Goal: Task Accomplishment & Management: Complete application form

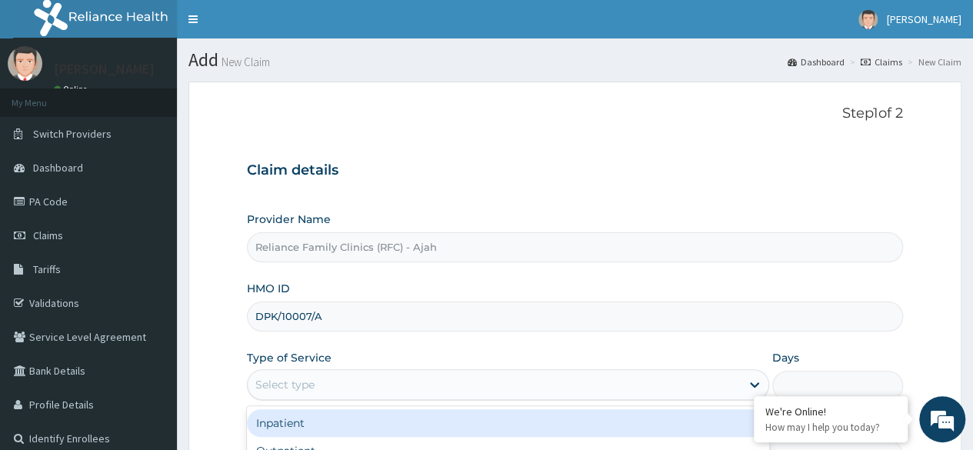
click at [415, 379] on div "Select type" at bounding box center [494, 384] width 493 height 25
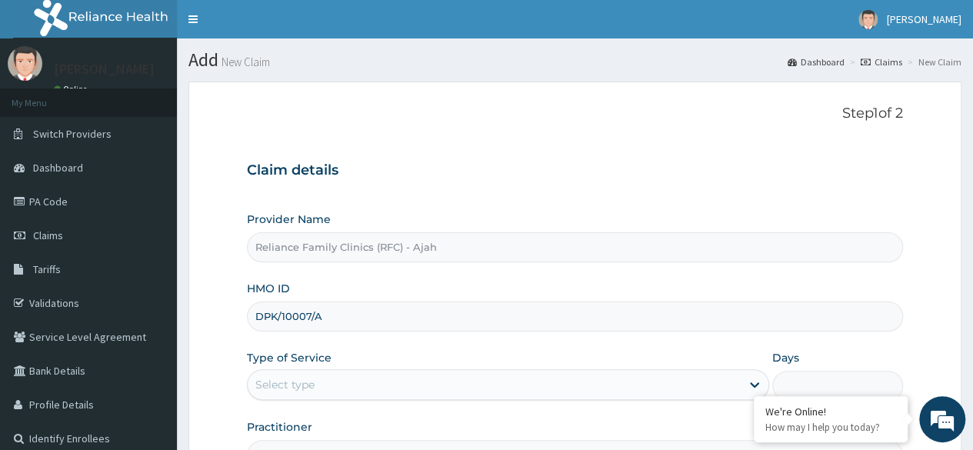
drag, startPoint x: 332, startPoint y: 311, endPoint x: 213, endPoint y: 311, distance: 119.2
click at [213, 311] on form "Step 1 of 2 Claim details Provider Name Reliance Family Clinics (RFC) - Ajah HM…" at bounding box center [574, 331] width 773 height 499
paste input "CRH/10009"
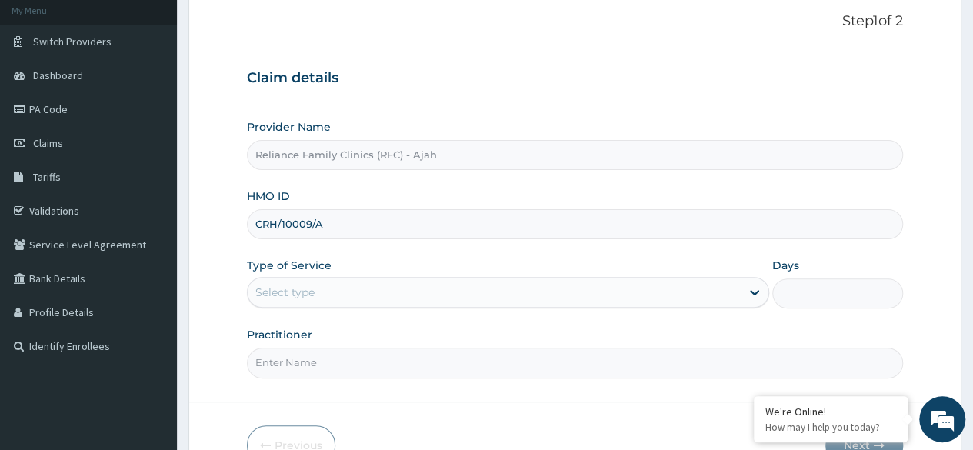
scroll to position [178, 0]
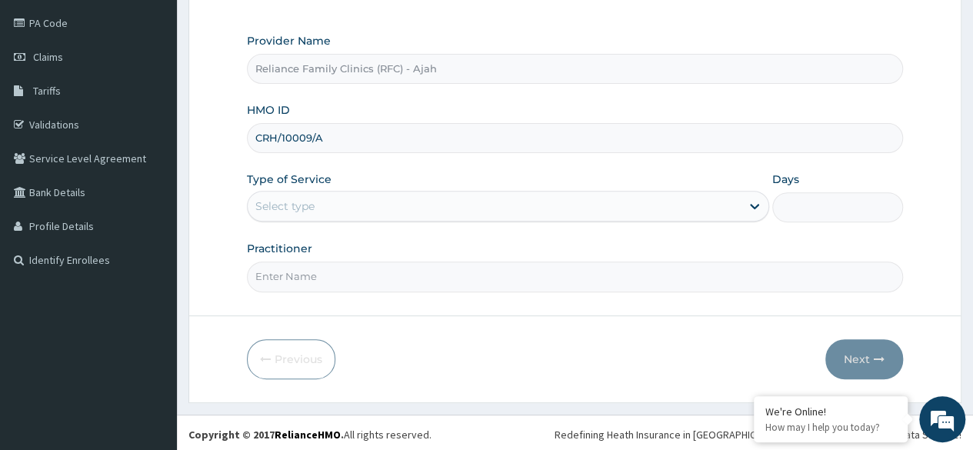
type input "CRH/10009/A"
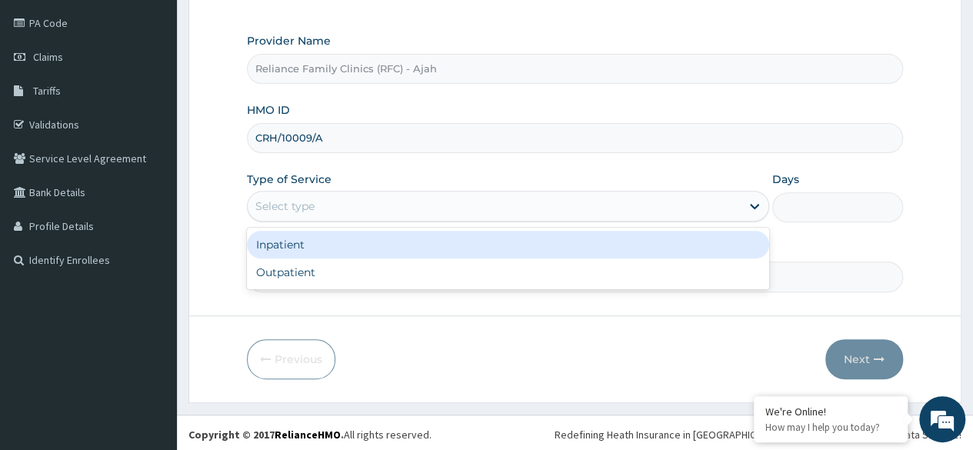
click at [352, 274] on div "Outpatient" at bounding box center [508, 272] width 522 height 28
type input "1"
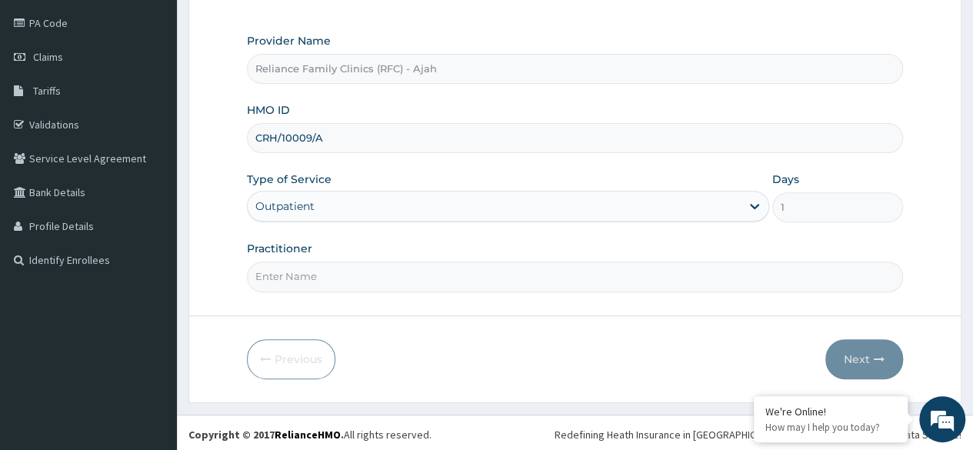
click at [368, 281] on input "Practitioner" at bounding box center [575, 276] width 656 height 30
type input "DR. LOCUM"
click at [858, 358] on button "Next" at bounding box center [864, 359] width 78 height 40
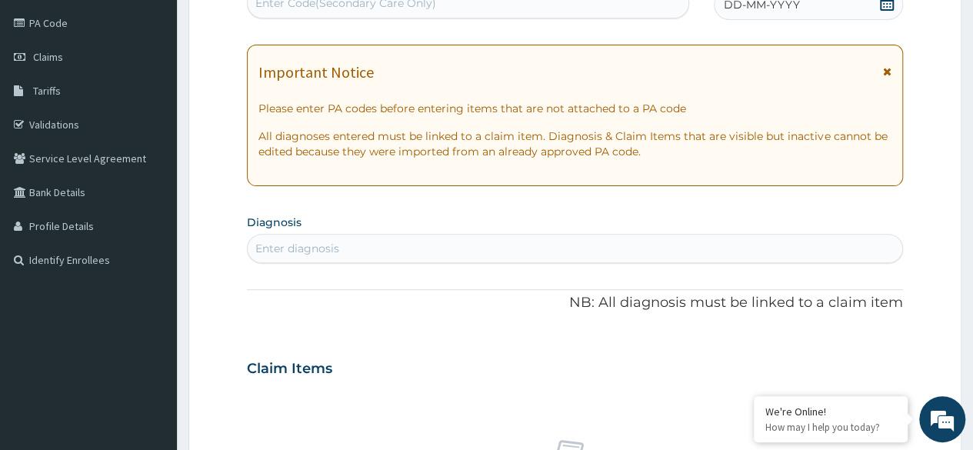
click at [802, 8] on div "DD-MM-YYYY" at bounding box center [808, 4] width 189 height 31
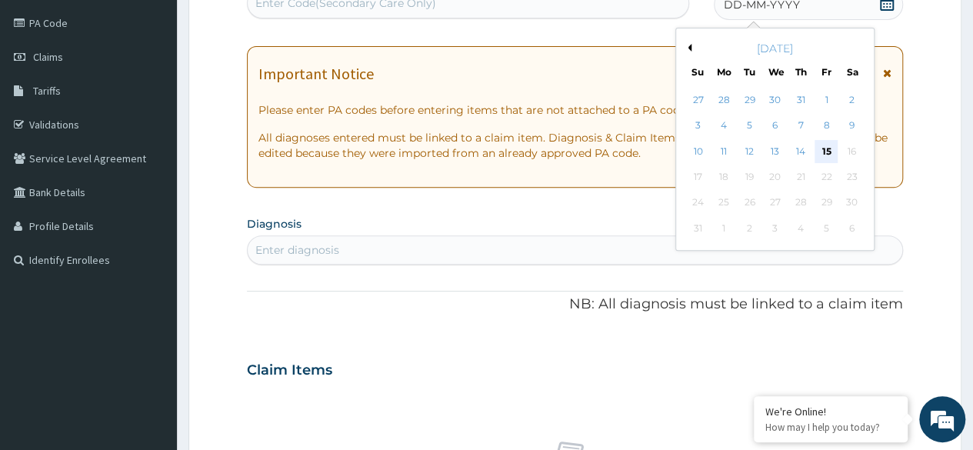
click at [827, 149] on div "15" at bounding box center [825, 151] width 23 height 23
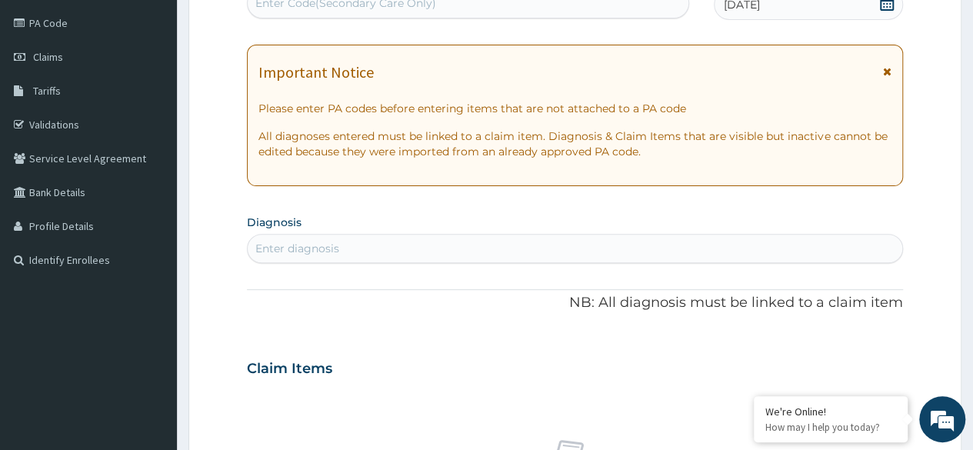
drag, startPoint x: 331, startPoint y: 241, endPoint x: 265, endPoint y: -58, distance: 306.4
click at [265, 0] on html "R EL Toggle navigation Chidinma Eze Chidinma Eze - chidinma.eze@getrelianceheal…" at bounding box center [486, 374] width 973 height 1104
click at [312, 248] on div "Enter diagnosis" at bounding box center [297, 248] width 84 height 15
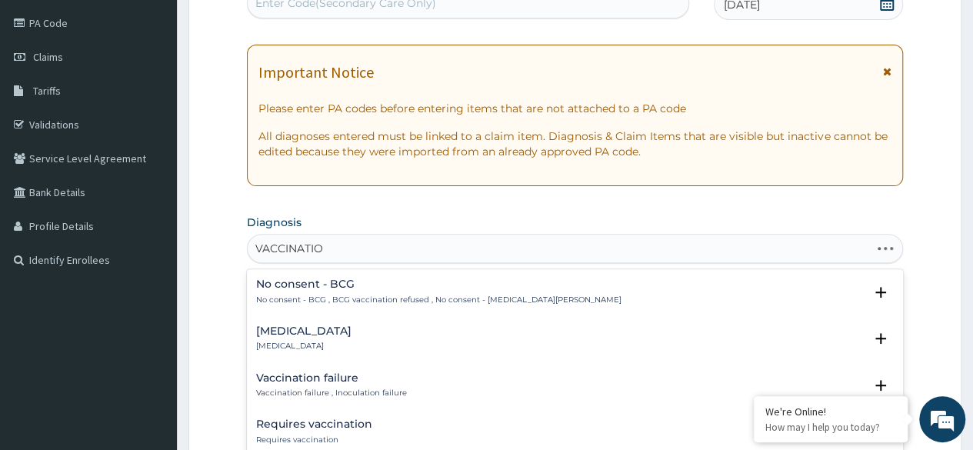
type input "VACCINATION"
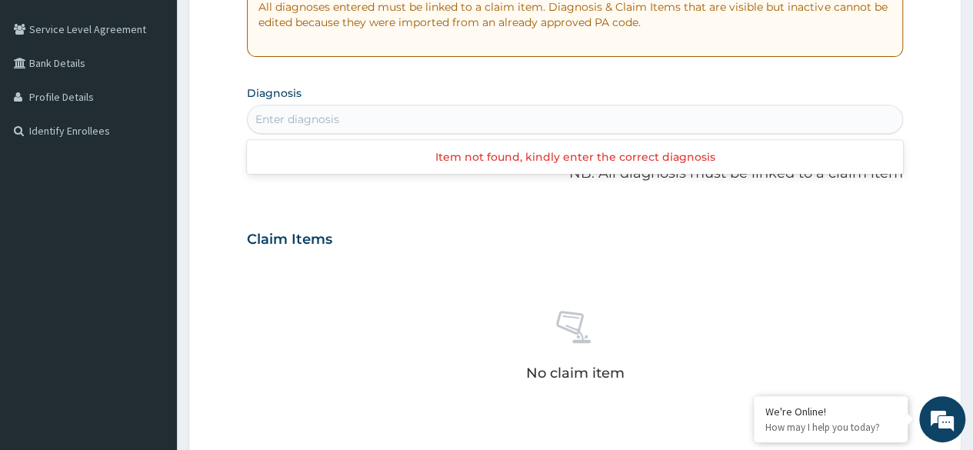
scroll to position [0, 0]
click at [345, 123] on div "Enter diagnosis" at bounding box center [575, 119] width 654 height 25
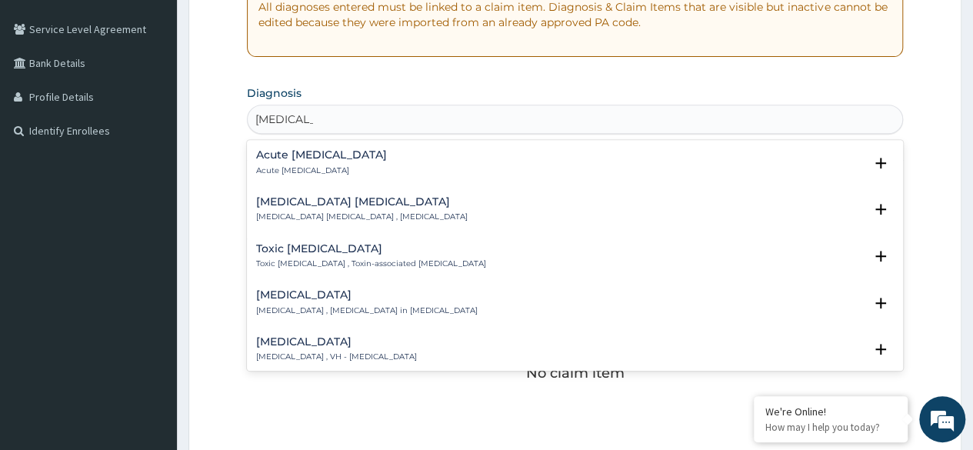
type input "HEPATITIS"
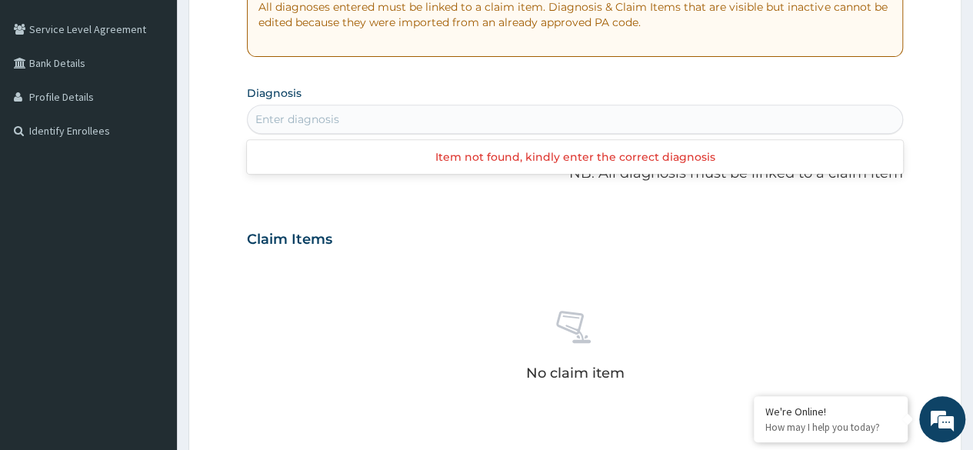
click at [391, 122] on div "Enter diagnosis" at bounding box center [575, 119] width 654 height 25
type input "NO COMP"
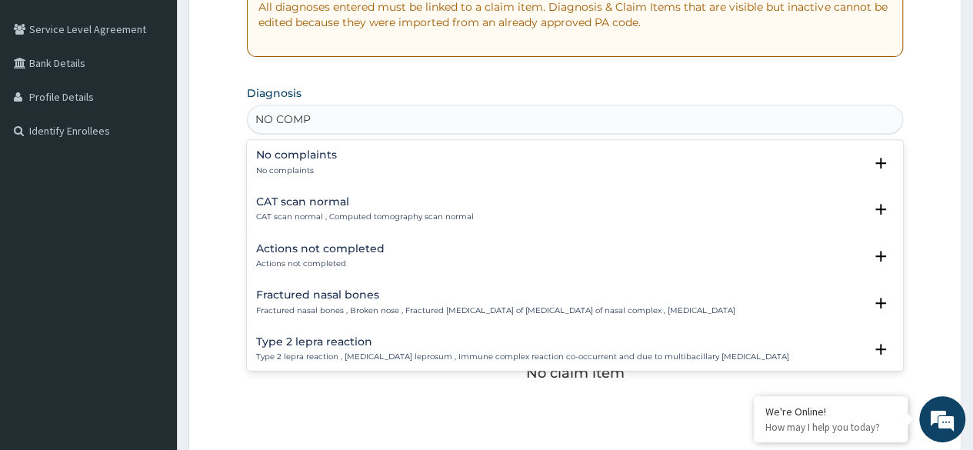
click at [321, 165] on p "No complaints" at bounding box center [296, 170] width 81 height 11
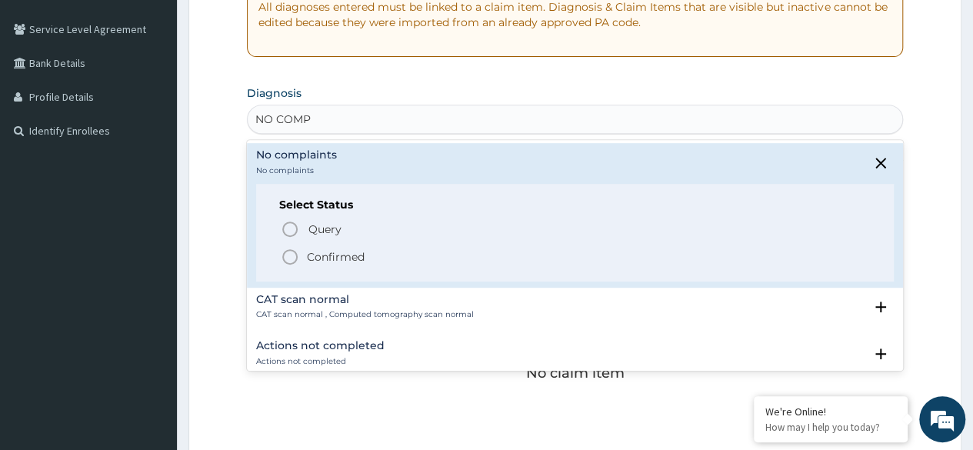
click at [292, 256] on icon "status option filled" at bounding box center [290, 257] width 18 height 18
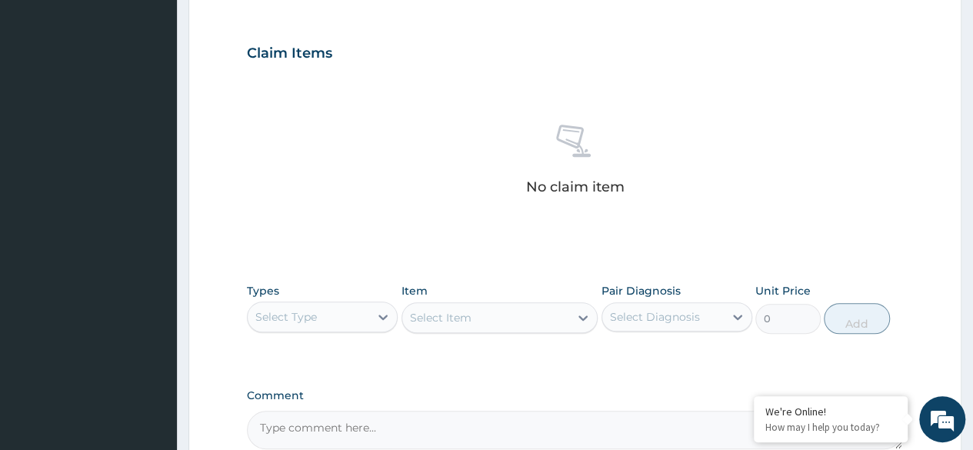
scroll to position [656, 0]
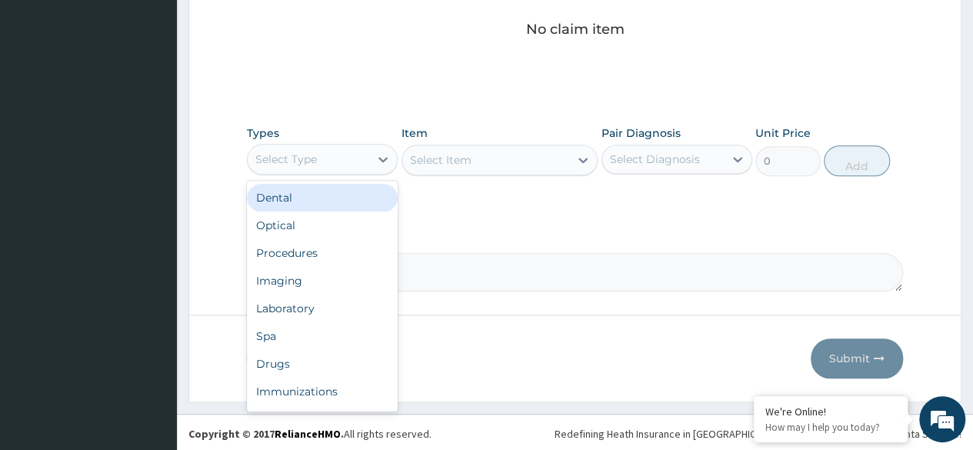
click at [360, 163] on div "Select Type" at bounding box center [308, 159] width 121 height 25
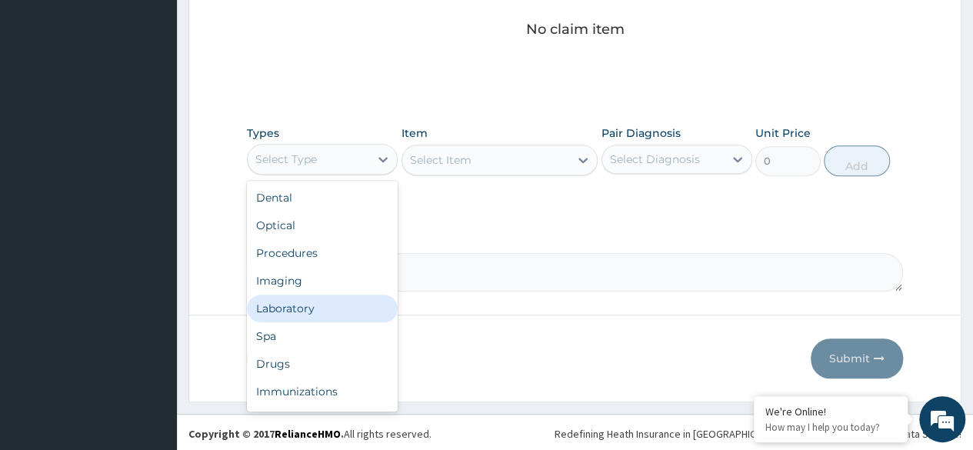
click at [340, 297] on div "Laboratory" at bounding box center [322, 309] width 151 height 28
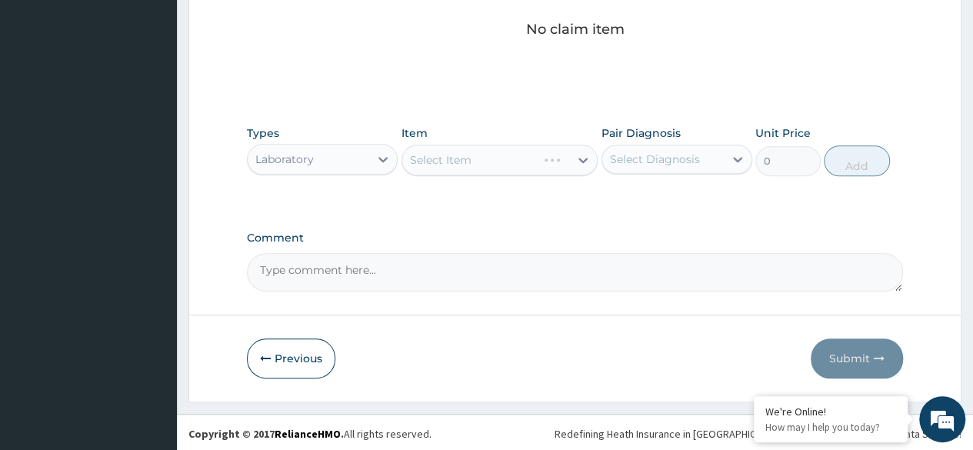
click at [478, 155] on div "Select Item" at bounding box center [499, 160] width 197 height 31
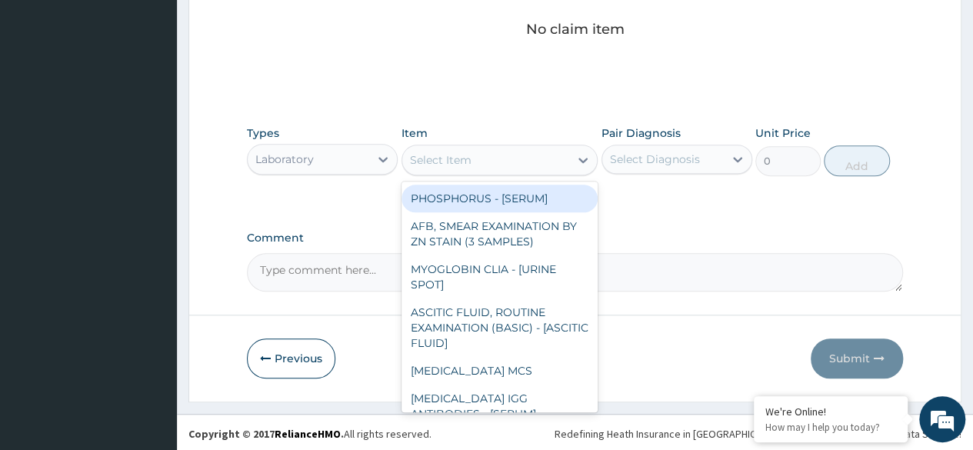
click at [488, 159] on div "Select Item" at bounding box center [486, 160] width 168 height 25
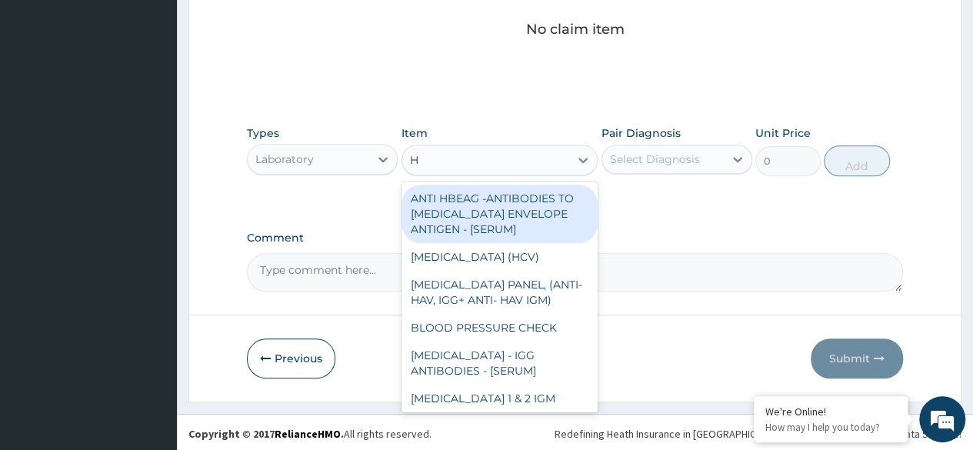
type input "HE"
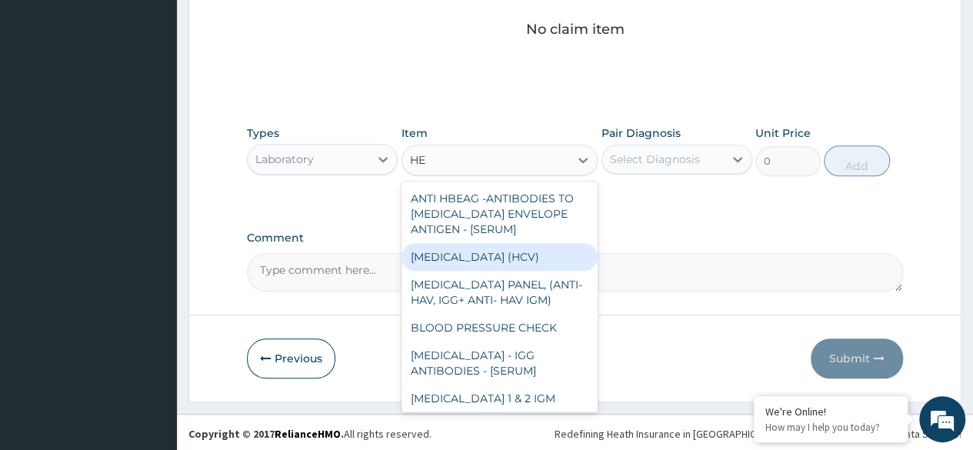
click at [508, 251] on div "HEPATITIS C (HCV)" at bounding box center [499, 257] width 197 height 28
type input "2553.125"
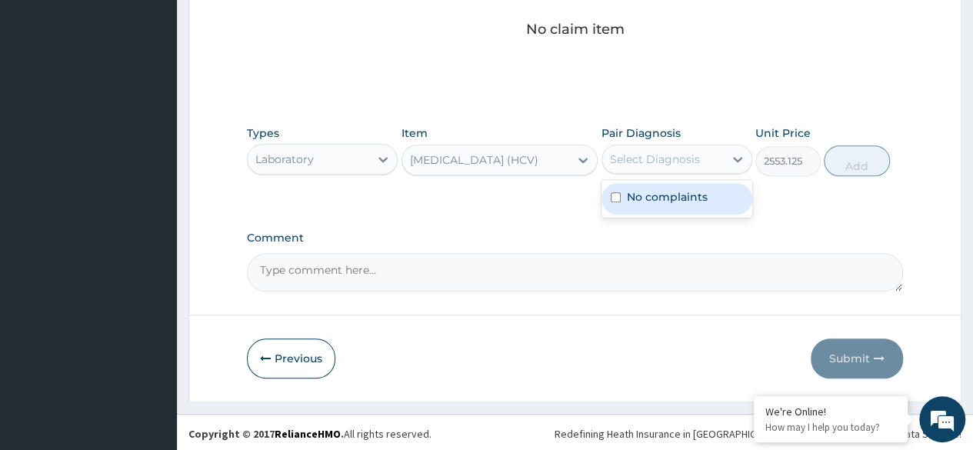
click at [662, 162] on div "Select Diagnosis" at bounding box center [655, 158] width 90 height 15
click at [662, 198] on label "No complaints" at bounding box center [667, 196] width 81 height 15
checkbox input "true"
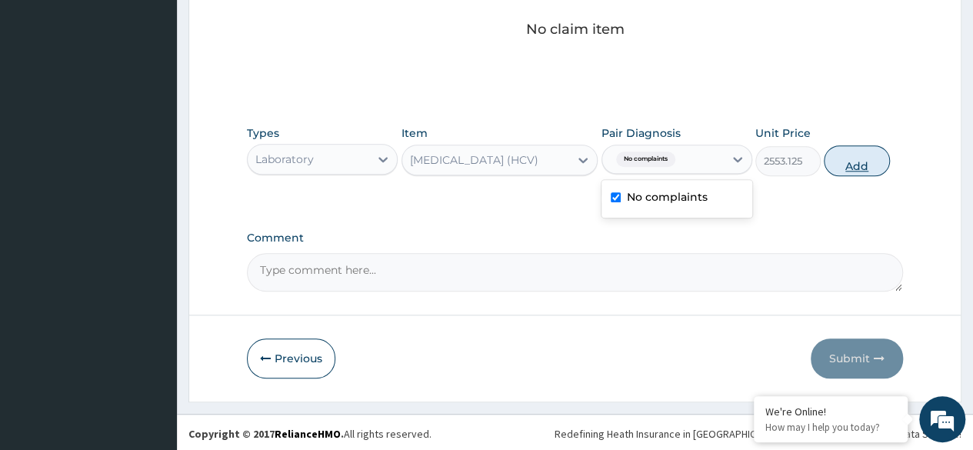
click at [844, 160] on button "Add" at bounding box center [856, 160] width 65 height 31
type input "0"
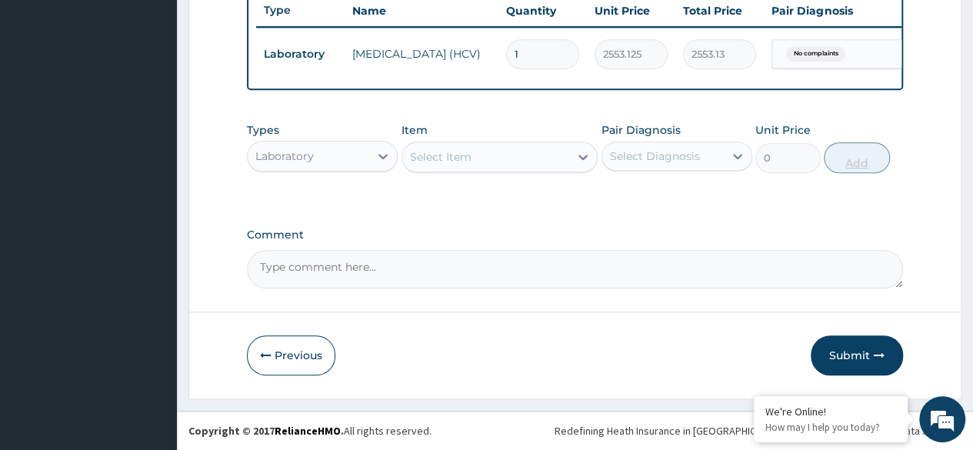
scroll to position [595, 0]
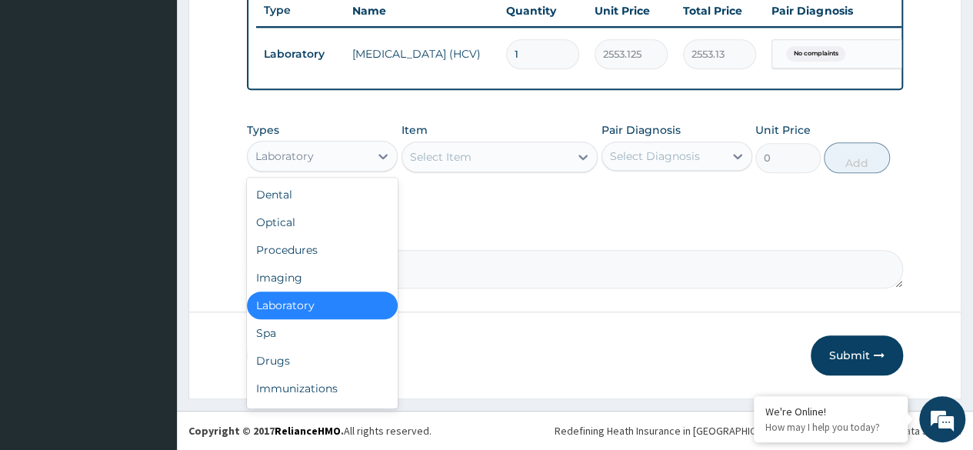
click at [317, 158] on div "Laboratory" at bounding box center [308, 156] width 121 height 25
click at [305, 308] on div "Laboratory" at bounding box center [322, 305] width 151 height 28
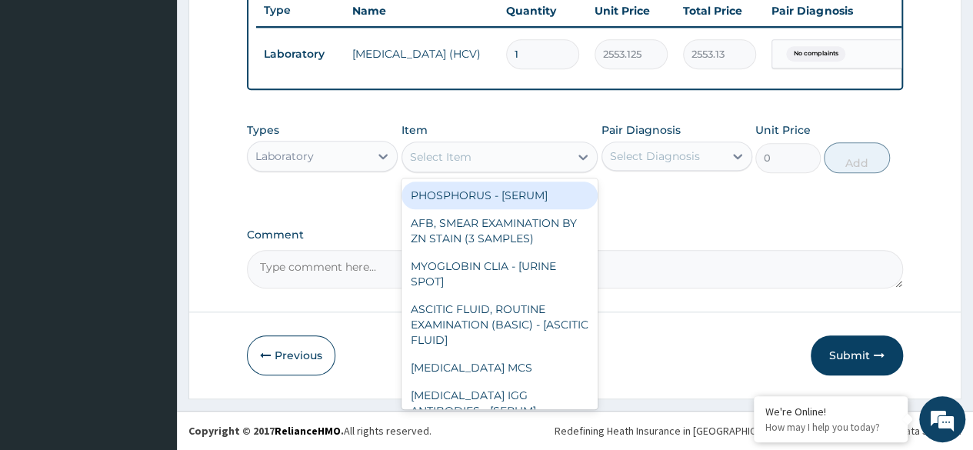
click at [520, 144] on div "Select Item" at bounding box center [499, 156] width 197 height 31
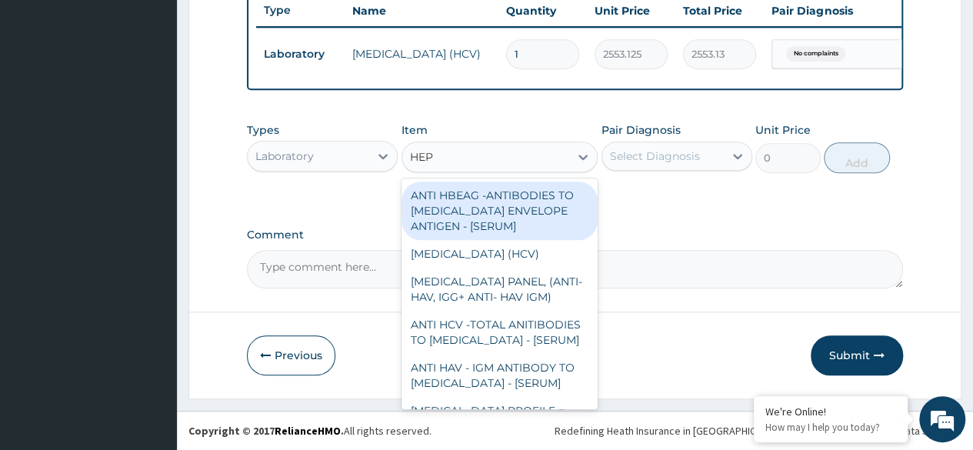
type input "HEPA"
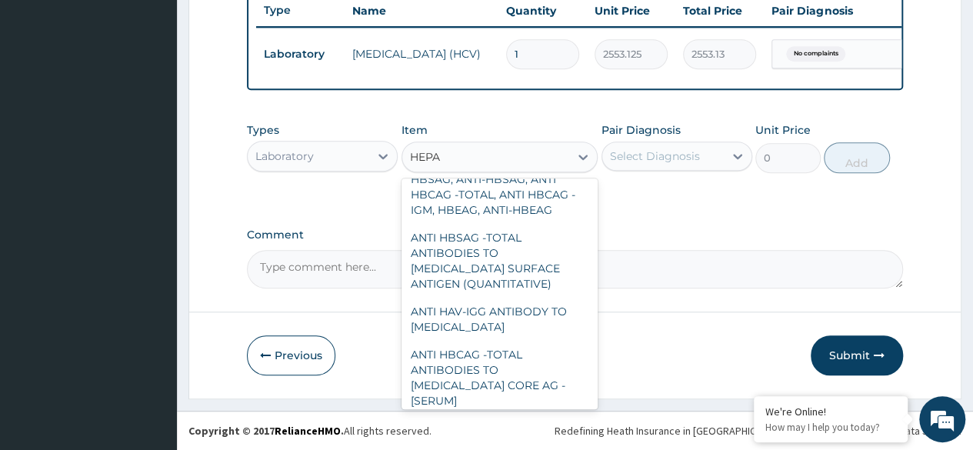
scroll to position [257, 0]
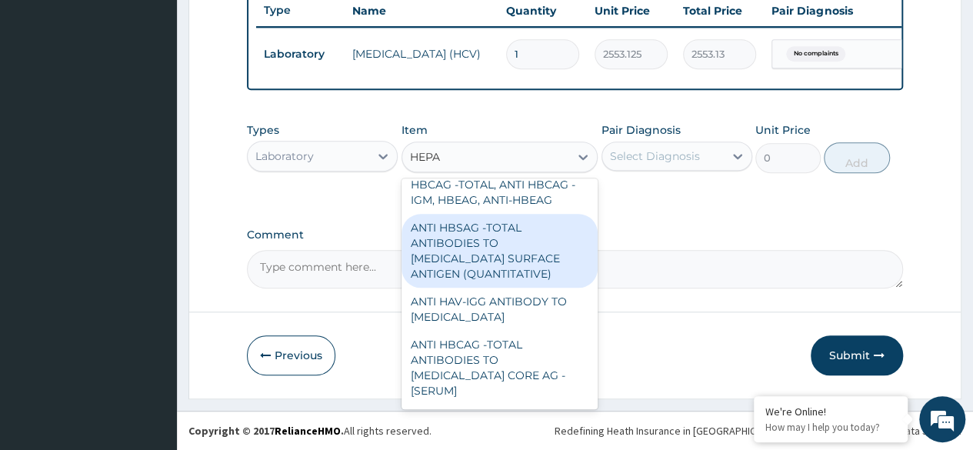
click at [476, 258] on div "ANTI HBSAG -TOTAL ANTIBODIES TO HEPATITIS B SURFACE ANTIGEN (QUANTITATIVE)" at bounding box center [499, 251] width 197 height 74
type input "4085"
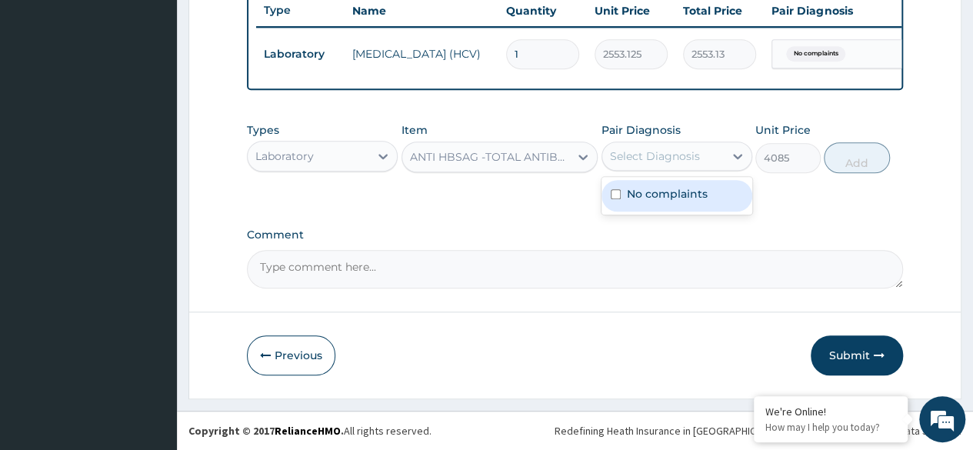
click at [691, 170] on div "Select Diagnosis" at bounding box center [676, 155] width 151 height 29
click at [685, 206] on div "No complaints" at bounding box center [676, 196] width 151 height 32
checkbox input "true"
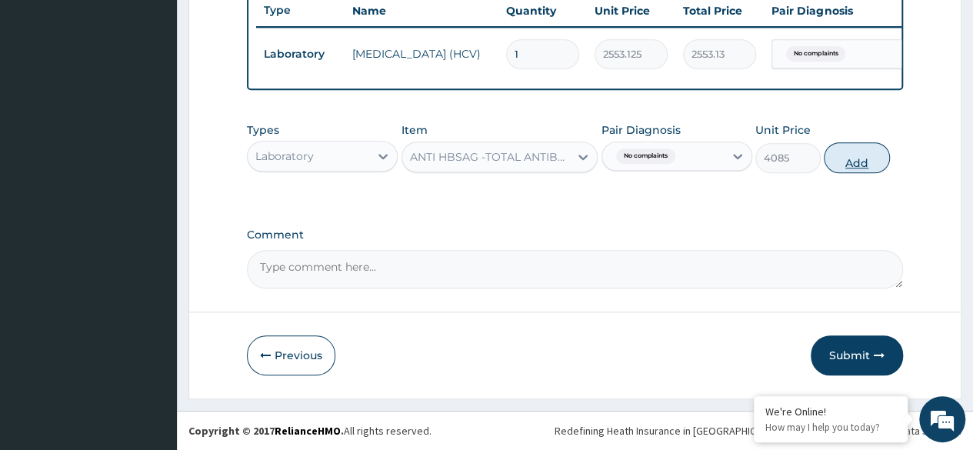
click at [877, 148] on button "Add" at bounding box center [856, 157] width 65 height 31
type input "0"
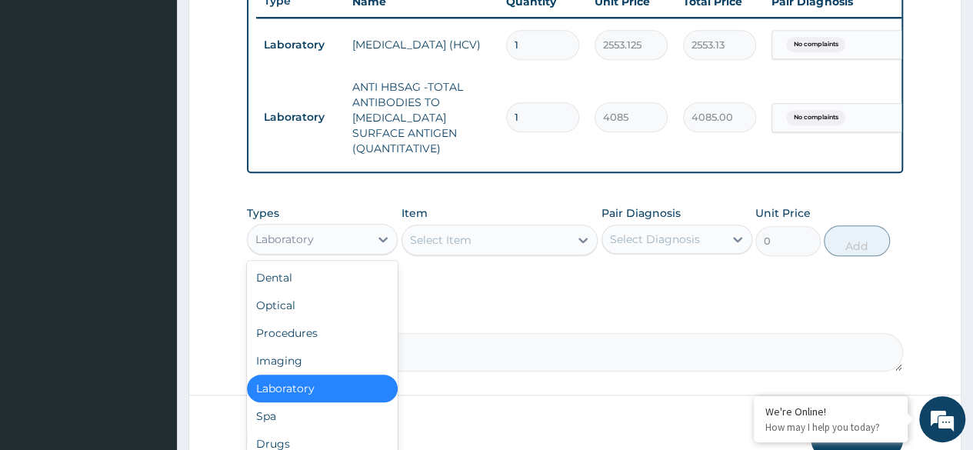
click at [365, 251] on div "Laboratory" at bounding box center [308, 239] width 121 height 25
click at [352, 347] on div "Procedures" at bounding box center [322, 333] width 151 height 28
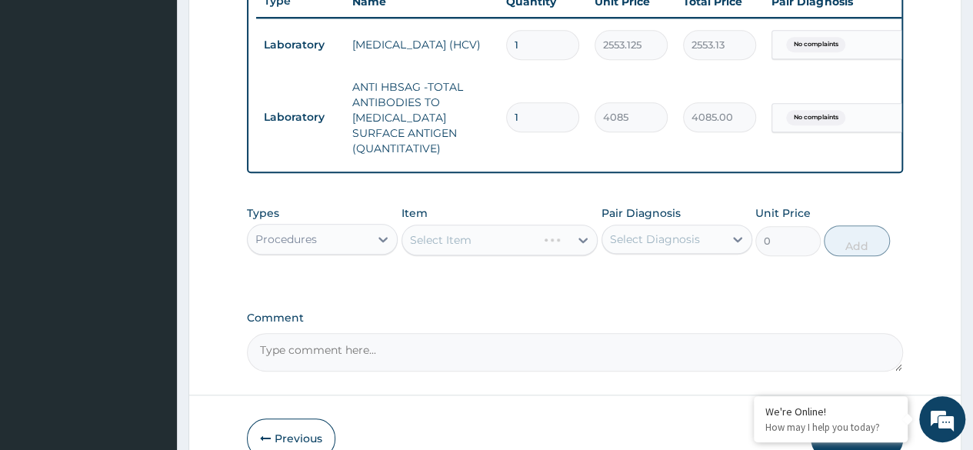
click at [528, 255] on div "Select Item" at bounding box center [499, 240] width 197 height 31
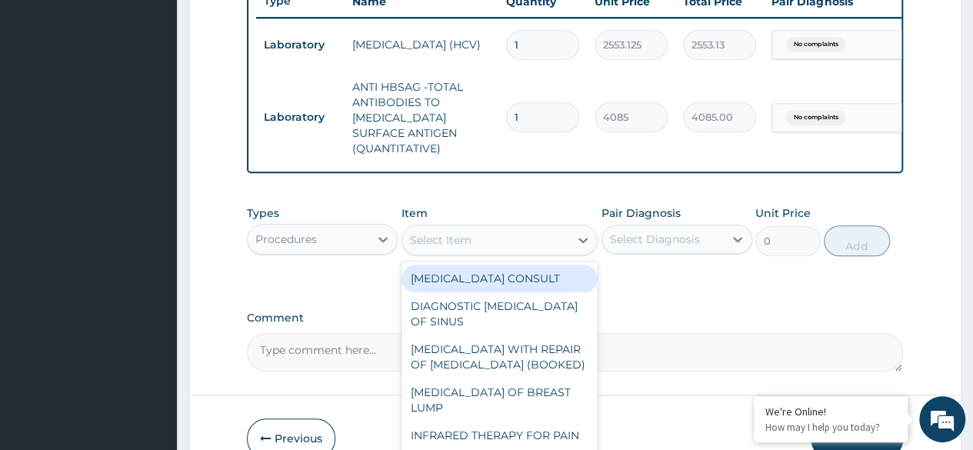
click at [528, 252] on div "Select Item" at bounding box center [486, 240] width 168 height 25
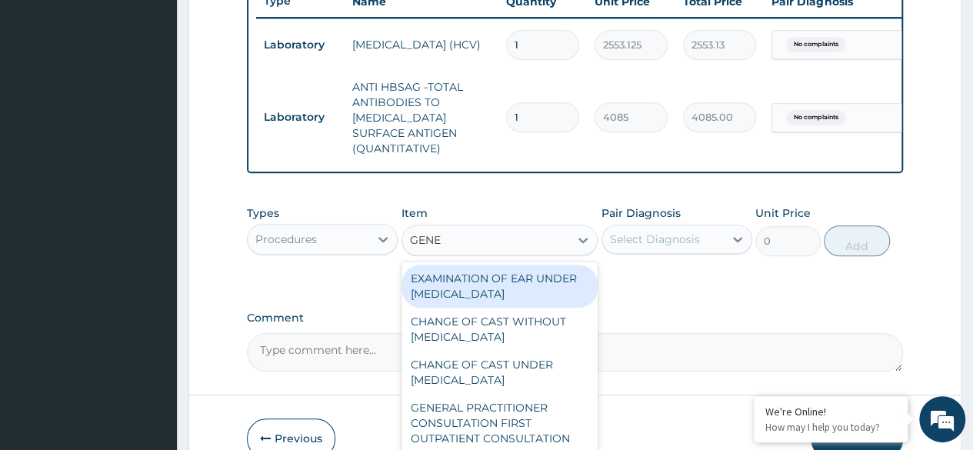
type input "GENER"
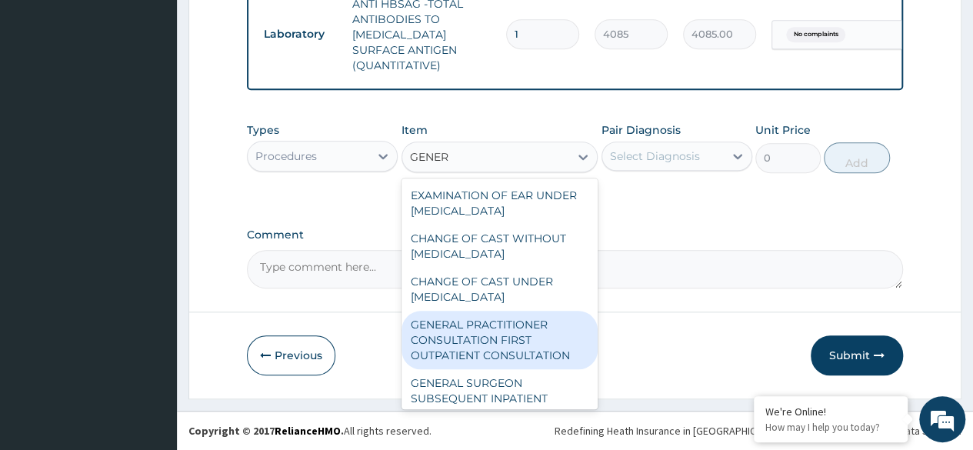
click at [488, 361] on div "GENERAL PRACTITIONER CONSULTATION FIRST OUTPATIENT CONSULTATION" at bounding box center [499, 340] width 197 height 58
type input "3370.125"
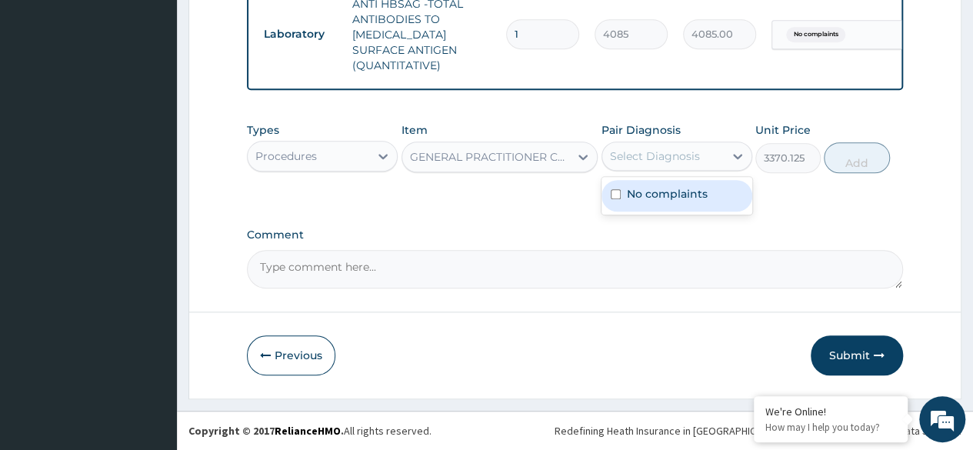
click at [685, 167] on div "Select Diagnosis" at bounding box center [662, 156] width 121 height 25
click at [677, 196] on label "No complaints" at bounding box center [667, 193] width 81 height 15
checkbox input "true"
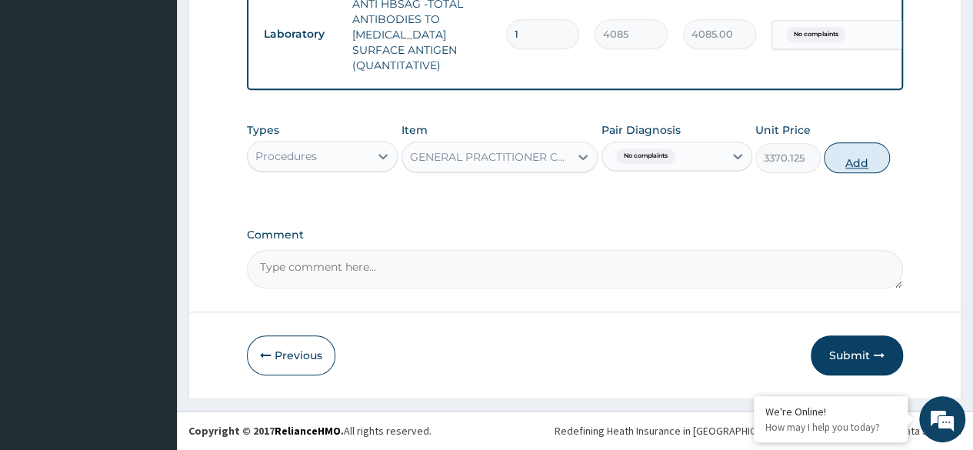
click at [844, 164] on button "Add" at bounding box center [856, 157] width 65 height 31
type input "0"
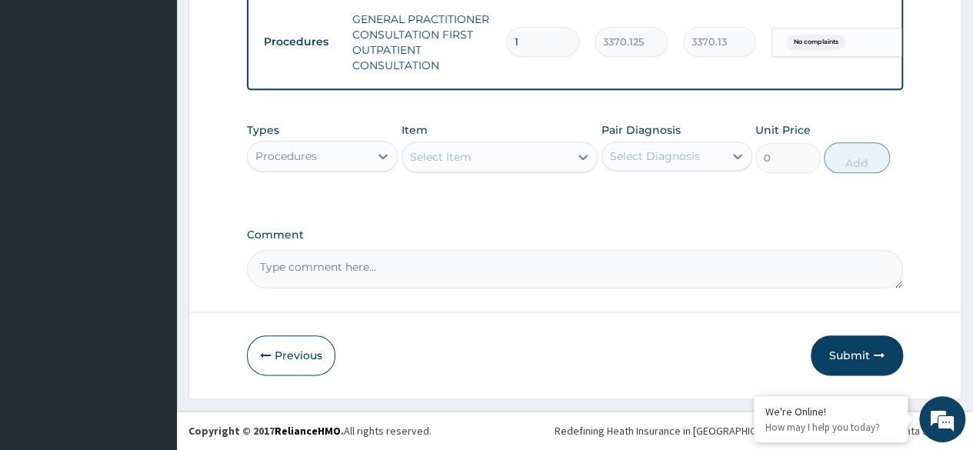
scroll to position [764, 0]
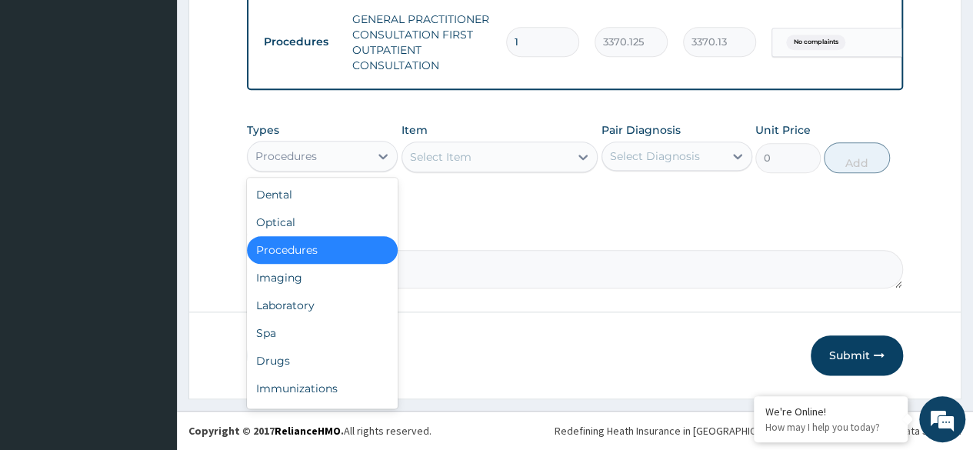
click at [321, 311] on div "Laboratory" at bounding box center [322, 305] width 151 height 28
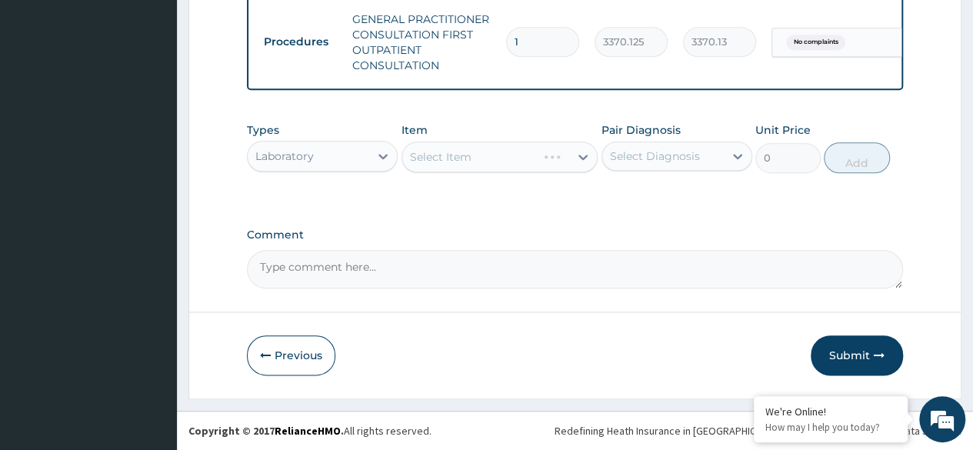
click at [518, 169] on div "Select Item" at bounding box center [499, 156] width 197 height 31
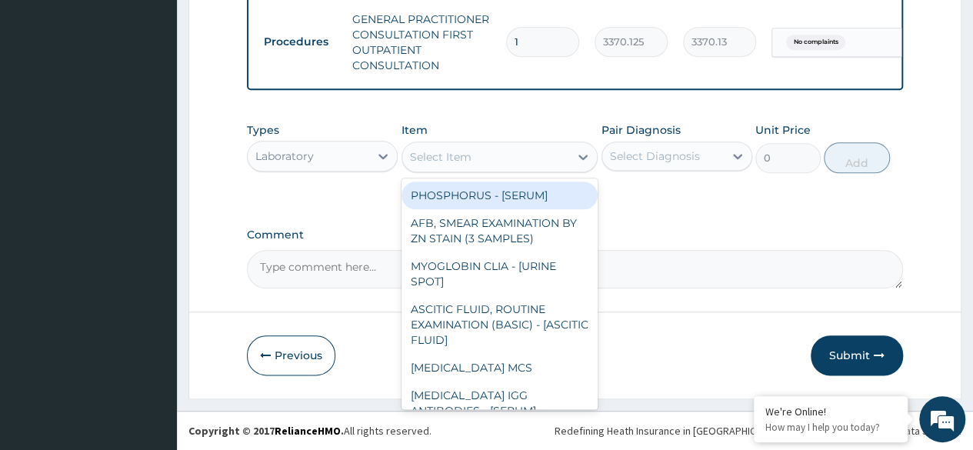
click at [504, 151] on div "Select Item" at bounding box center [486, 157] width 168 height 25
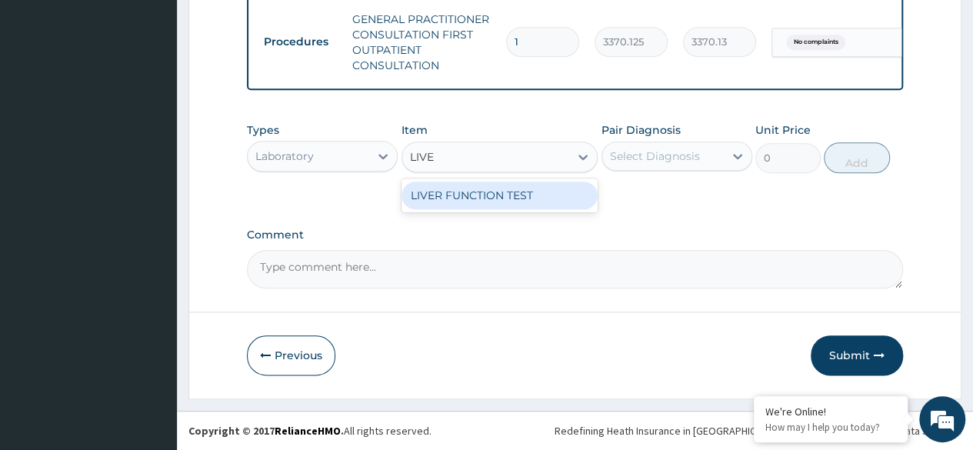
type input "LIVER"
click at [512, 204] on div "LIVER FUNCTION TEST" at bounding box center [499, 195] width 197 height 28
type input "4595.625"
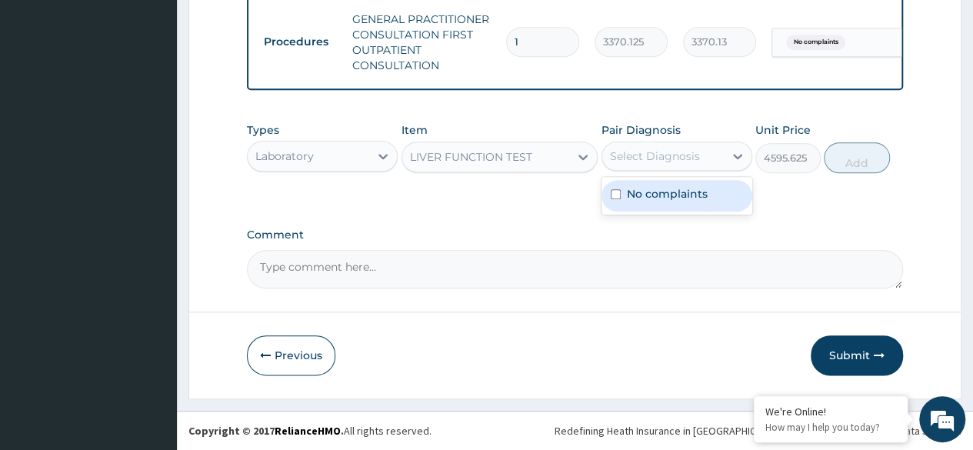
click at [677, 198] on label "No complaints" at bounding box center [667, 193] width 81 height 15
checkbox input "true"
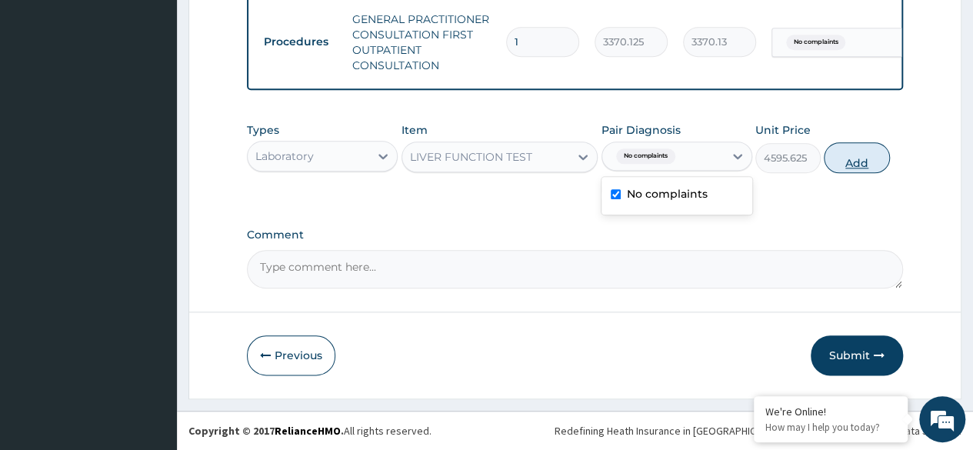
click at [854, 164] on button "Add" at bounding box center [856, 157] width 65 height 31
type input "0"
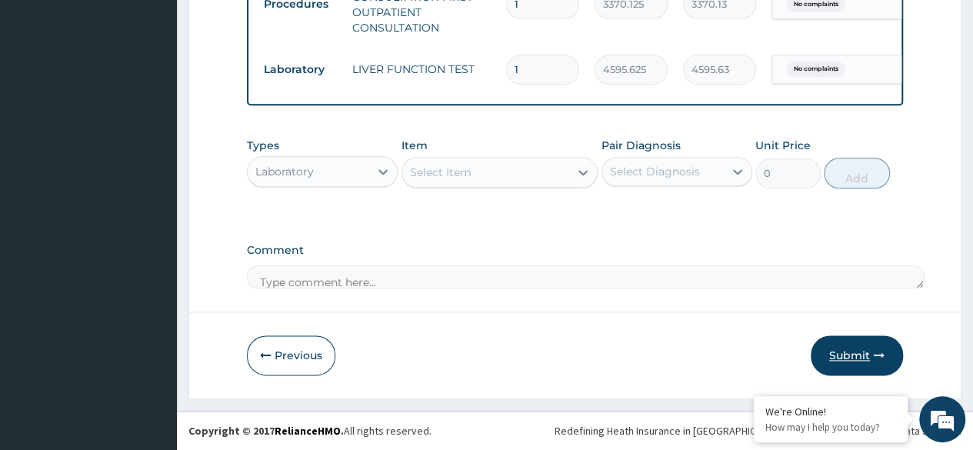
click at [875, 355] on icon "button" at bounding box center [879, 355] width 11 height 11
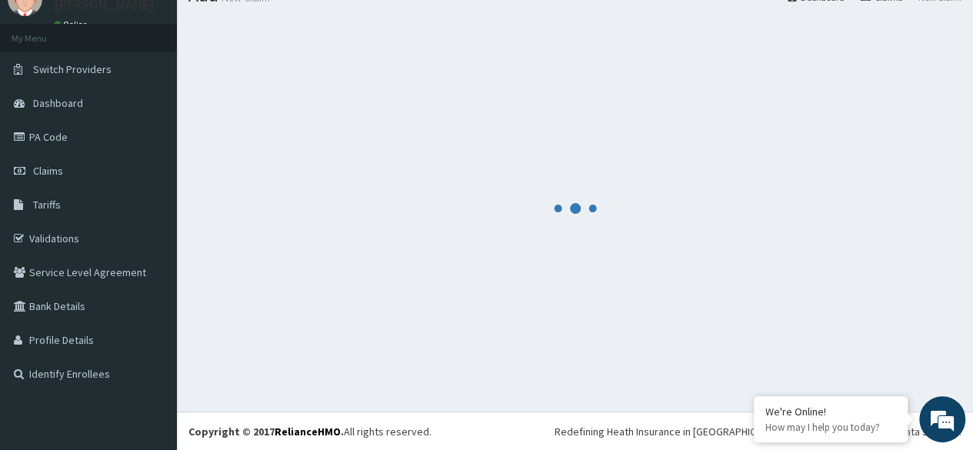
scroll to position [801, 0]
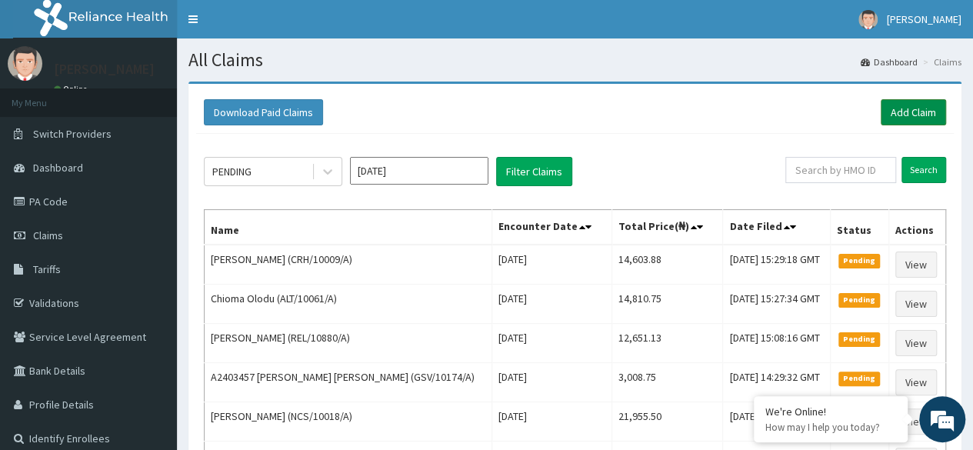
click at [932, 104] on link "Add Claim" at bounding box center [912, 112] width 65 height 26
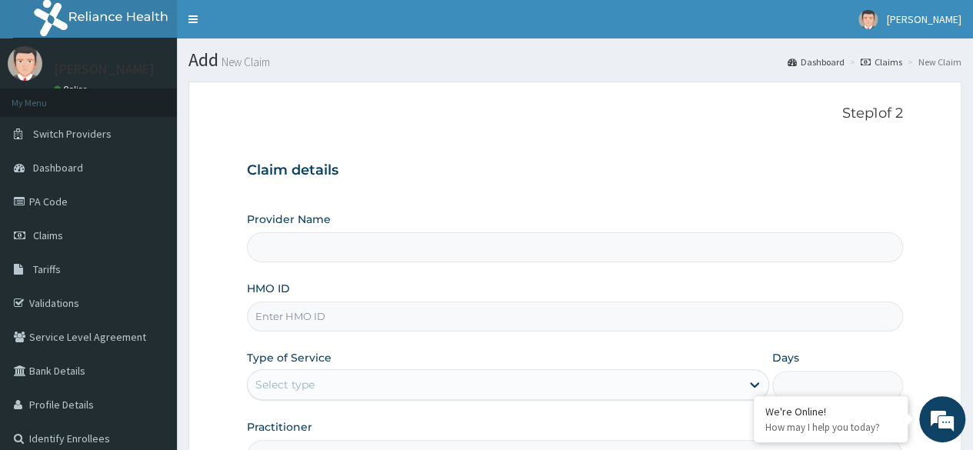
type input "Reliance Family Clinics (RFC) - Ajah"
click at [429, 312] on input "HMO ID" at bounding box center [575, 316] width 656 height 30
click at [371, 315] on input "HMO ID" at bounding box center [575, 316] width 656 height 30
paste input "NCS/10019/A"
type input "NCS/10019/A"
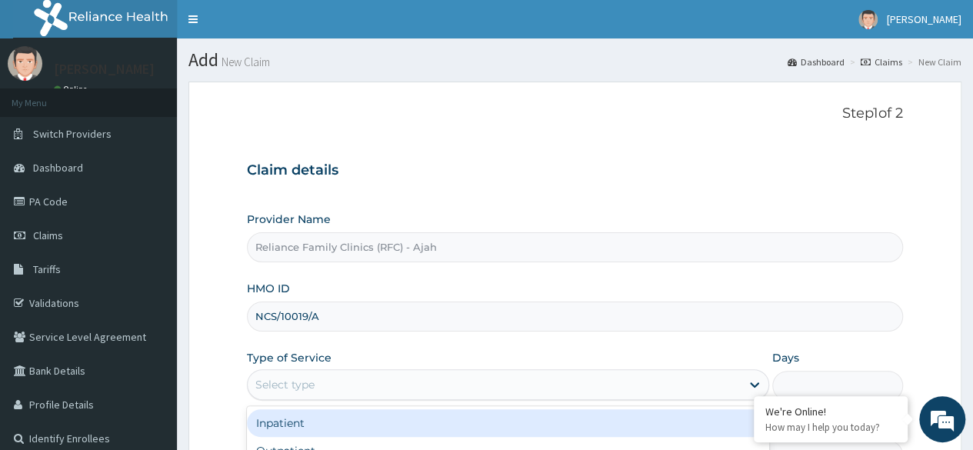
click at [351, 391] on div "Select type" at bounding box center [494, 384] width 493 height 25
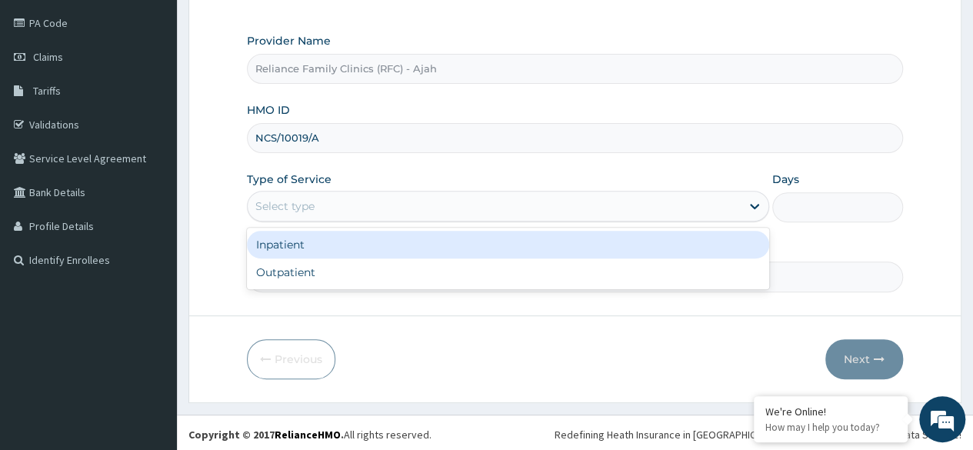
click at [398, 273] on div "Outpatient" at bounding box center [508, 272] width 522 height 28
type input "1"
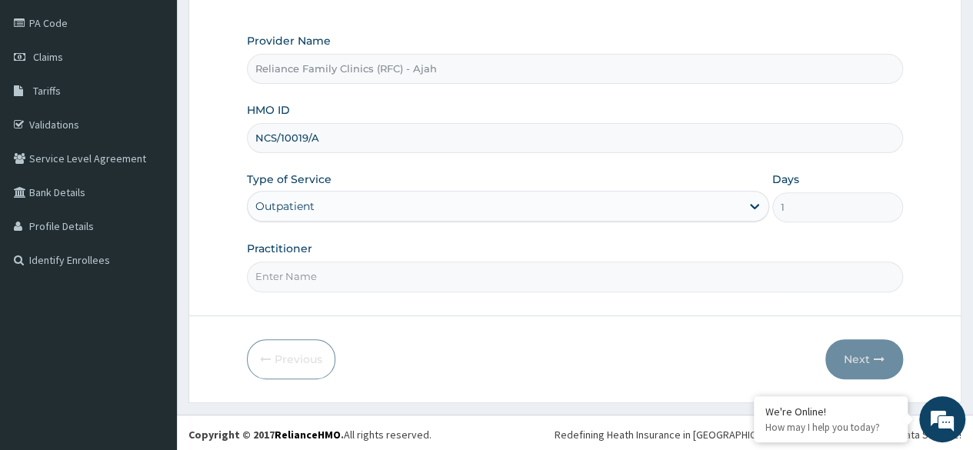
click at [384, 280] on input "Practitioner" at bounding box center [575, 276] width 656 height 30
click at [322, 278] on input "Practitioner" at bounding box center [575, 276] width 656 height 30
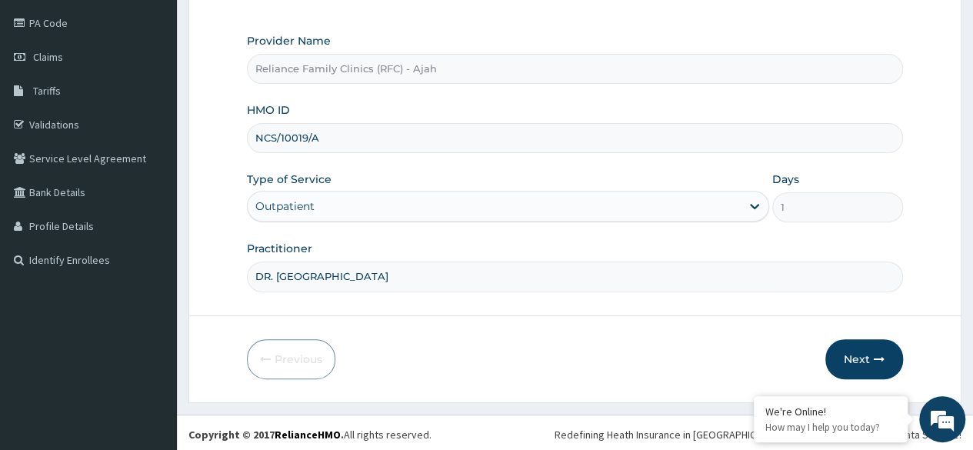
type input "DR. LOCUM"
click at [861, 354] on button "Next" at bounding box center [864, 359] width 78 height 40
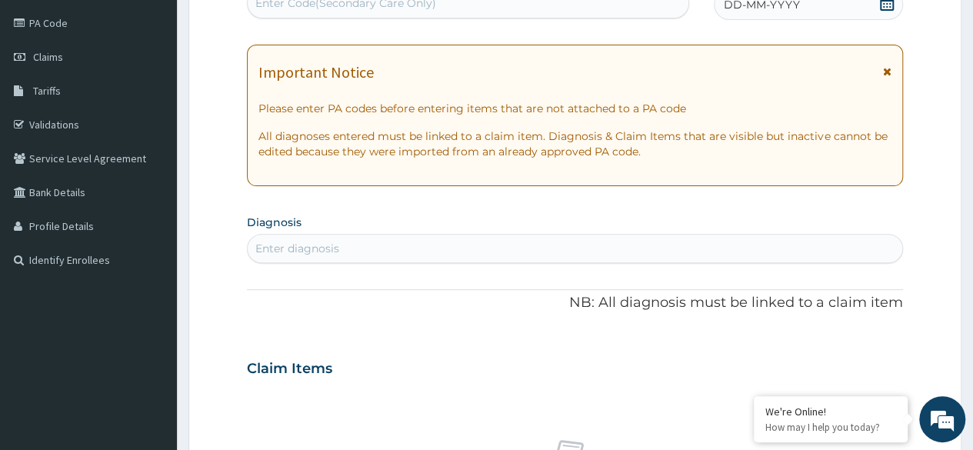
click at [806, 12] on div "DD-MM-YYYY" at bounding box center [808, 4] width 189 height 31
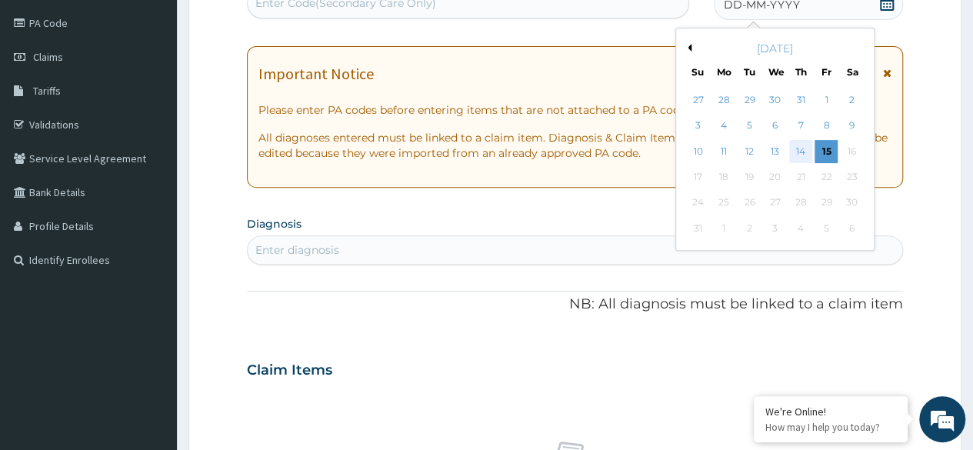
click at [803, 152] on div "14" at bounding box center [800, 151] width 23 height 23
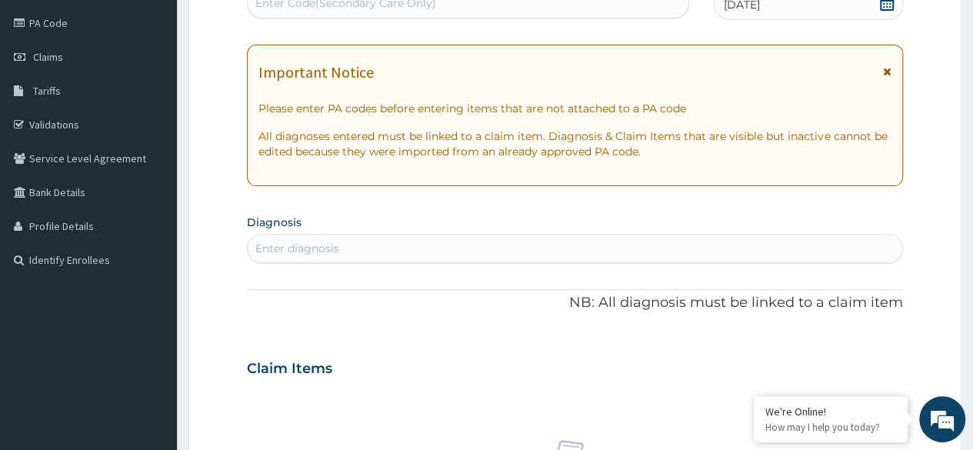
scroll to position [174, 0]
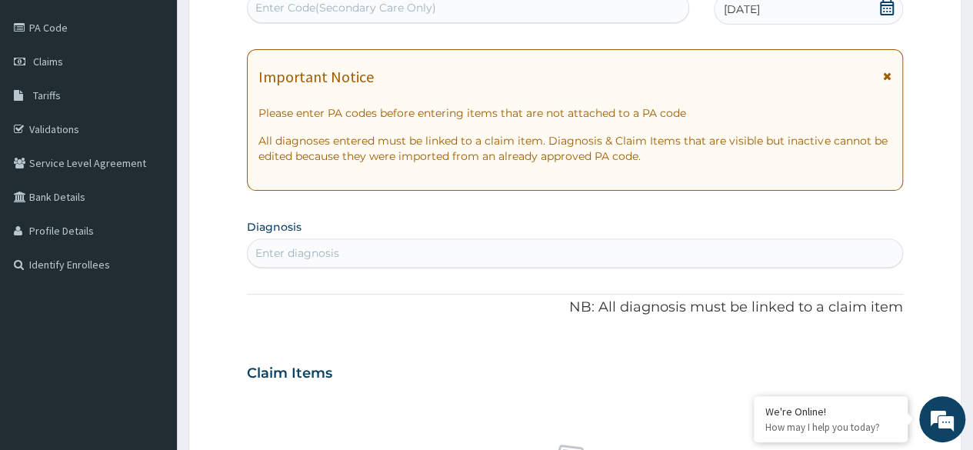
click at [394, 1] on div "Enter Code(Secondary Care Only)" at bounding box center [345, 7] width 181 height 15
paste input "PA/B2BC77"
type input "PA/B2BC77"
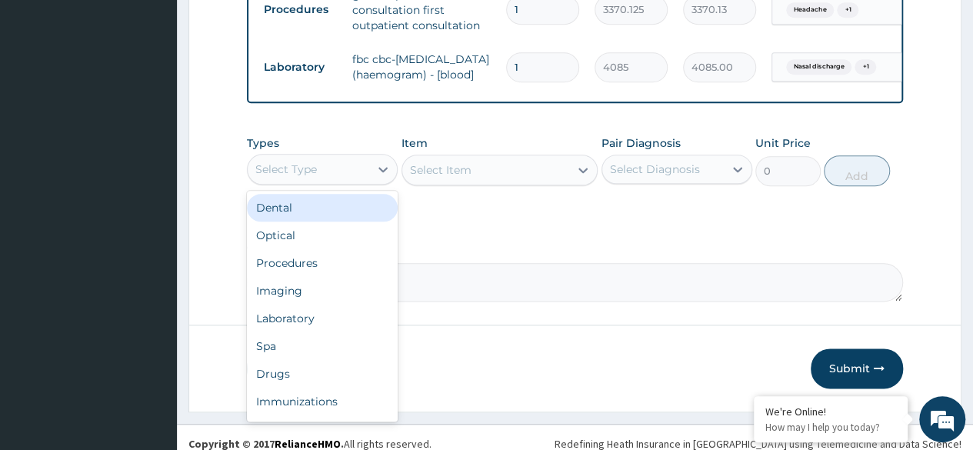
scroll to position [823, 0]
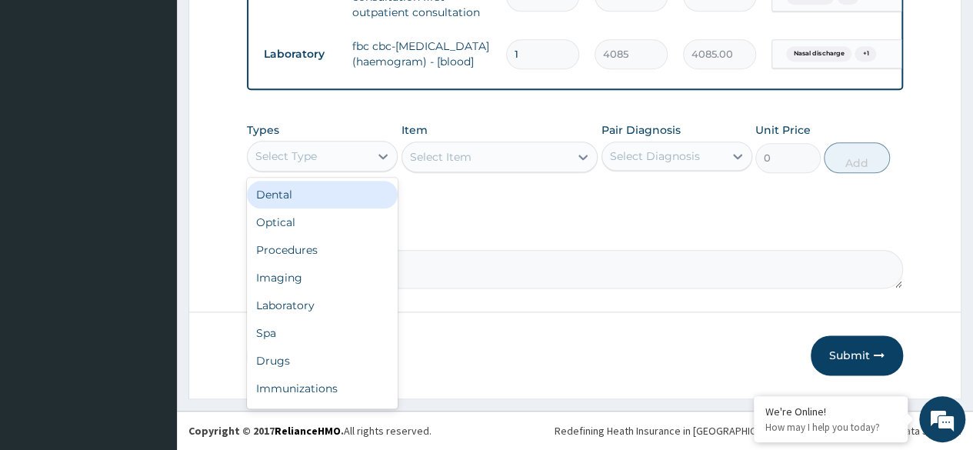
click at [321, 258] on div "Procedures" at bounding box center [322, 250] width 151 height 28
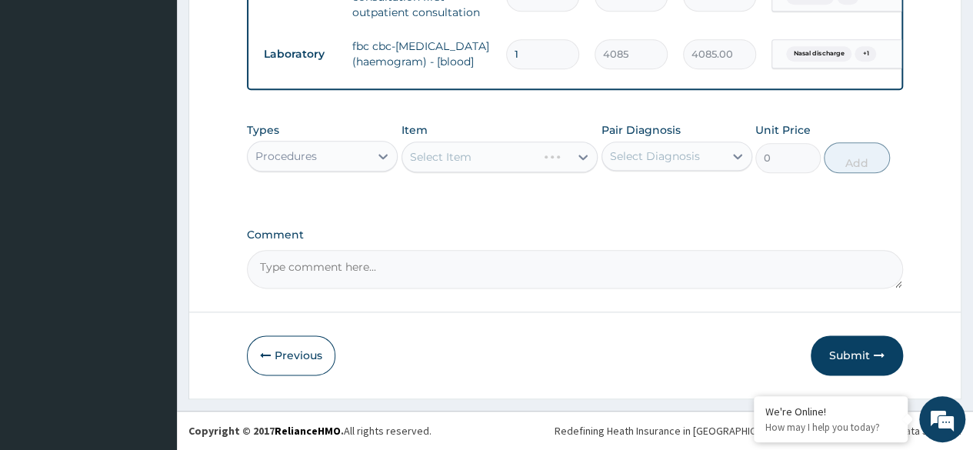
click at [508, 168] on div "Select Item" at bounding box center [499, 156] width 197 height 31
click at [496, 154] on div "Select Item" at bounding box center [499, 156] width 197 height 31
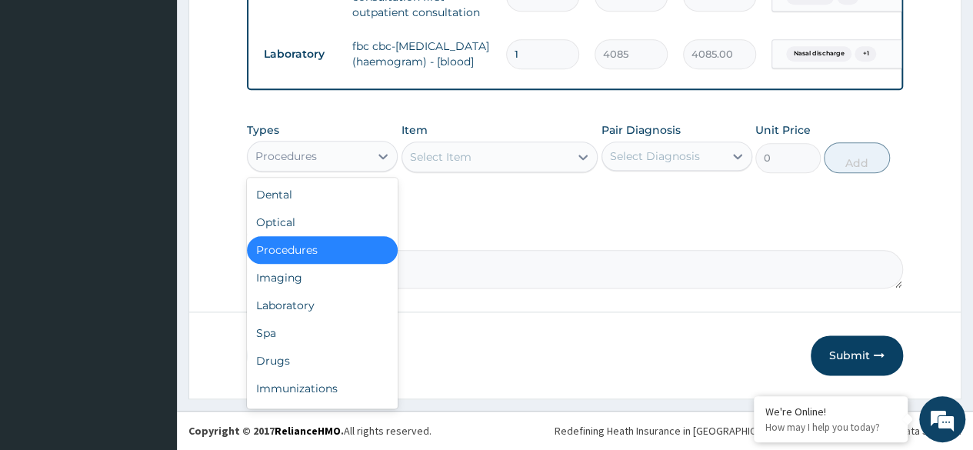
click at [326, 309] on div "Laboratory" at bounding box center [322, 305] width 151 height 28
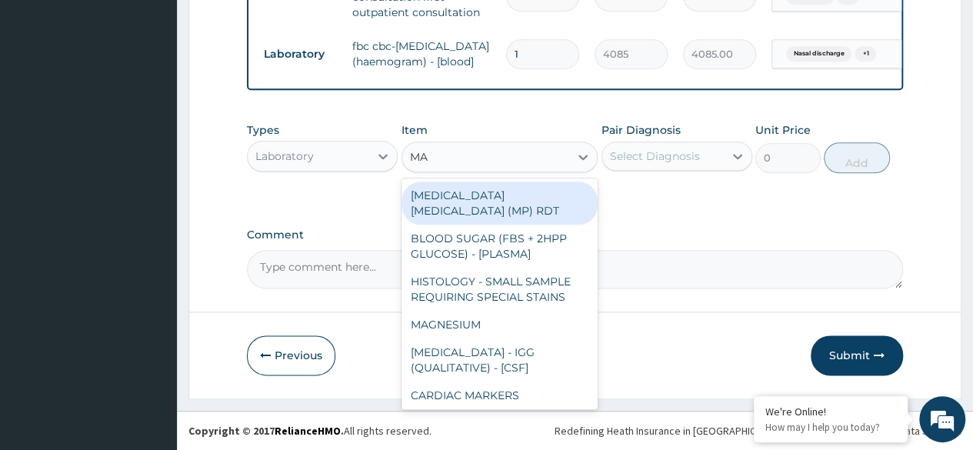
type input "MAL"
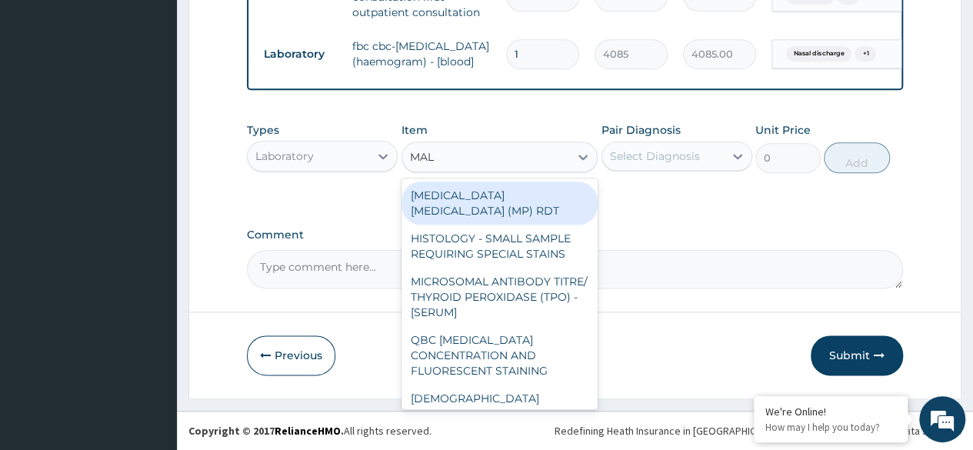
click at [552, 185] on div "MALARIA PARASITE (MP) RDT" at bounding box center [499, 202] width 197 height 43
type input "1531.875"
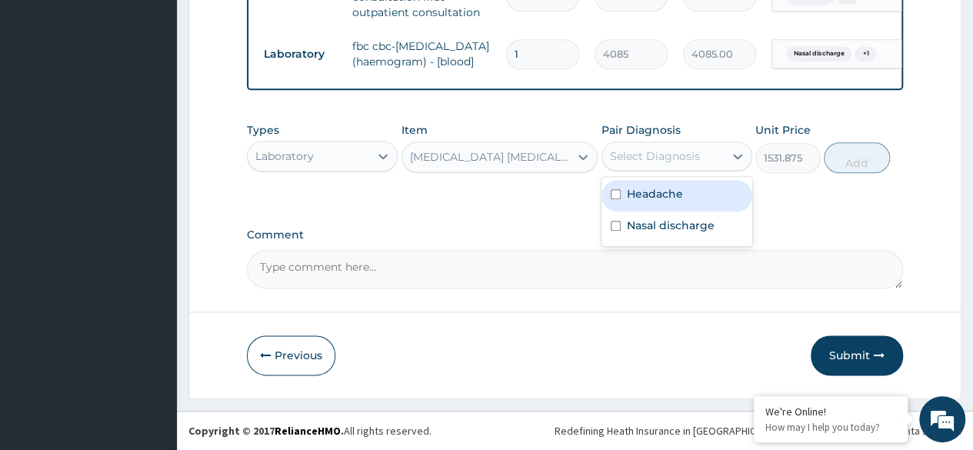
click at [641, 199] on label "Headache" at bounding box center [655, 193] width 56 height 15
checkbox input "true"
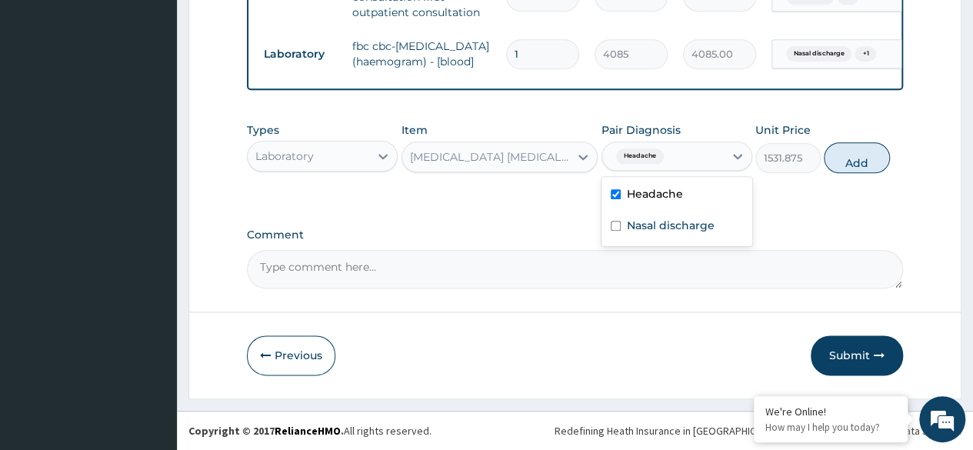
click at [676, 228] on label "Nasal discharge" at bounding box center [671, 225] width 88 height 15
checkbox input "true"
click at [868, 173] on button "Add" at bounding box center [856, 157] width 65 height 31
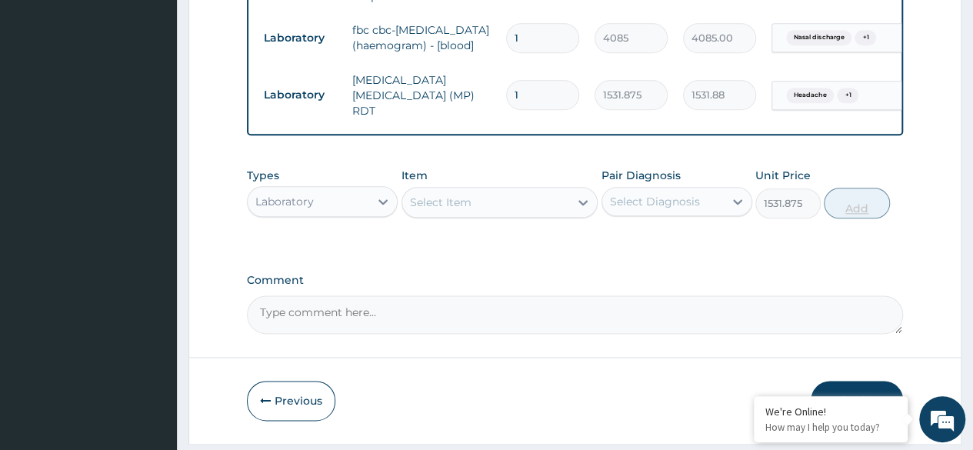
type input "0"
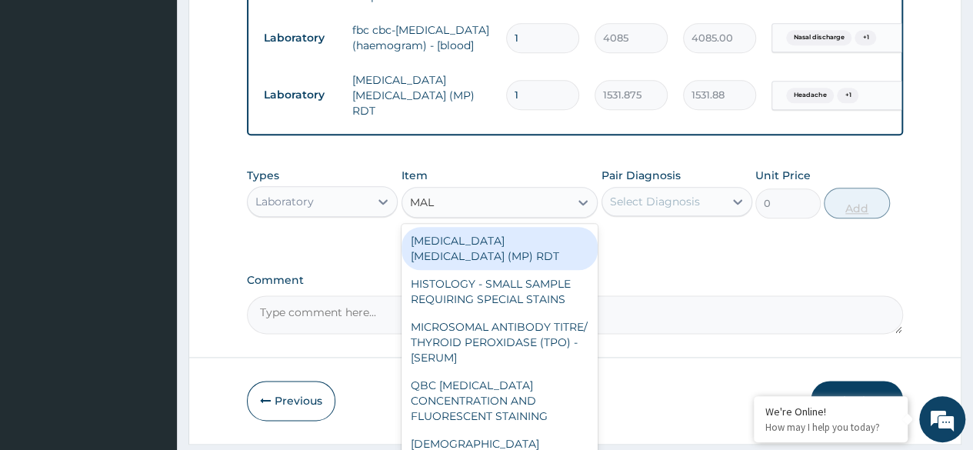
type input "MALA"
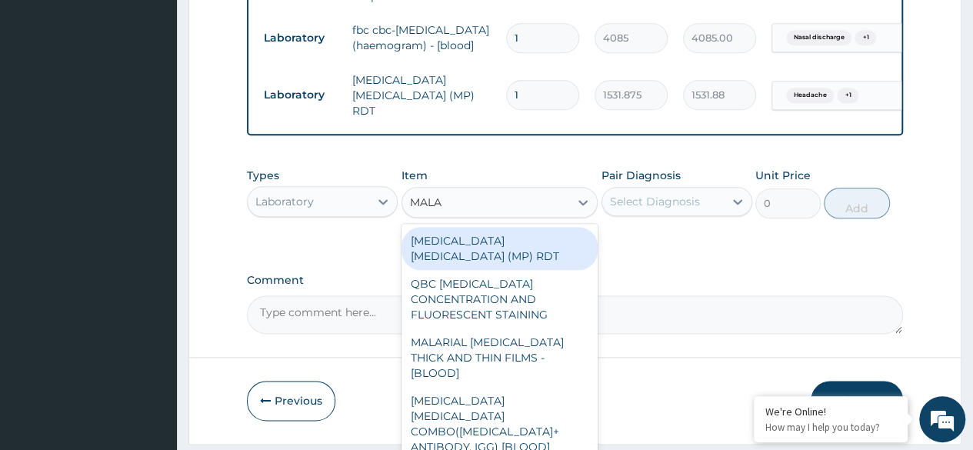
click at [531, 337] on div "MALARIAL PARASITE THICK AND THIN FILMS - [BLOOD]" at bounding box center [499, 357] width 197 height 58
type input "1531.875"
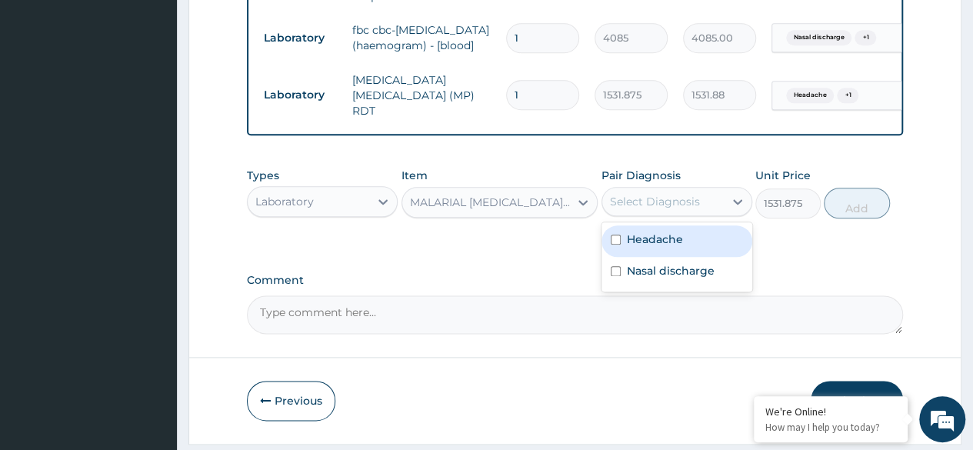
click at [690, 252] on div "Headache" at bounding box center [676, 241] width 151 height 32
checkbox input "true"
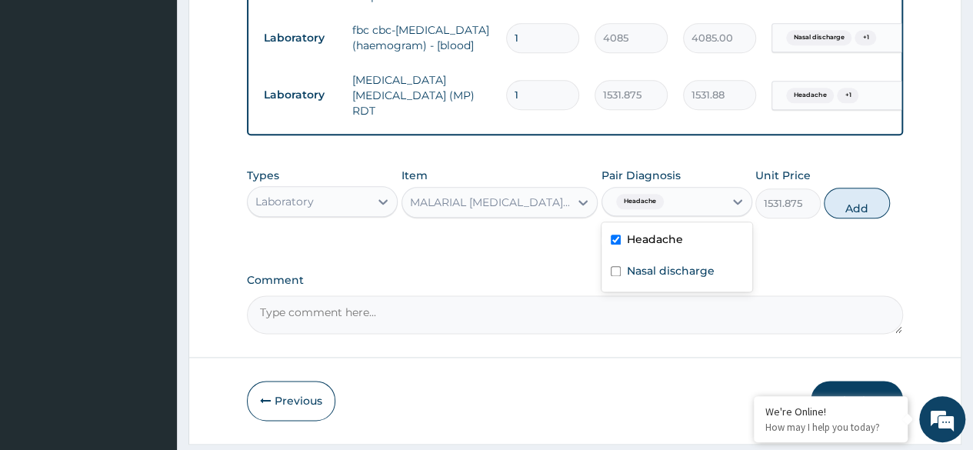
click at [709, 278] on label "Nasal discharge" at bounding box center [671, 270] width 88 height 15
checkbox input "true"
click at [852, 215] on button "Add" at bounding box center [856, 203] width 65 height 31
type input "0"
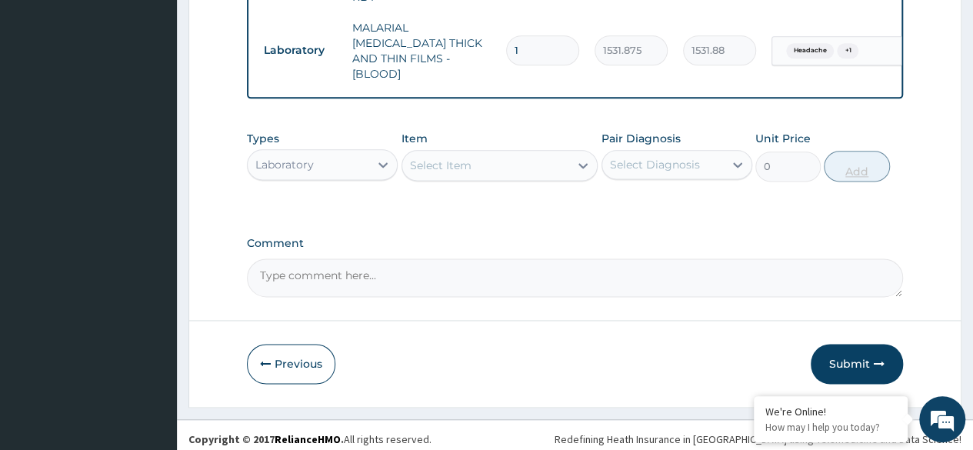
scroll to position [940, 0]
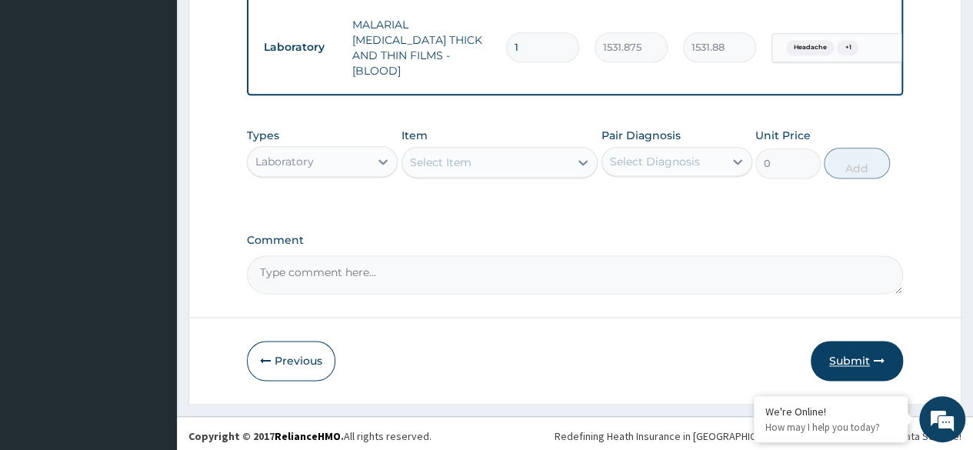
click at [877, 364] on button "Submit" at bounding box center [857, 361] width 92 height 40
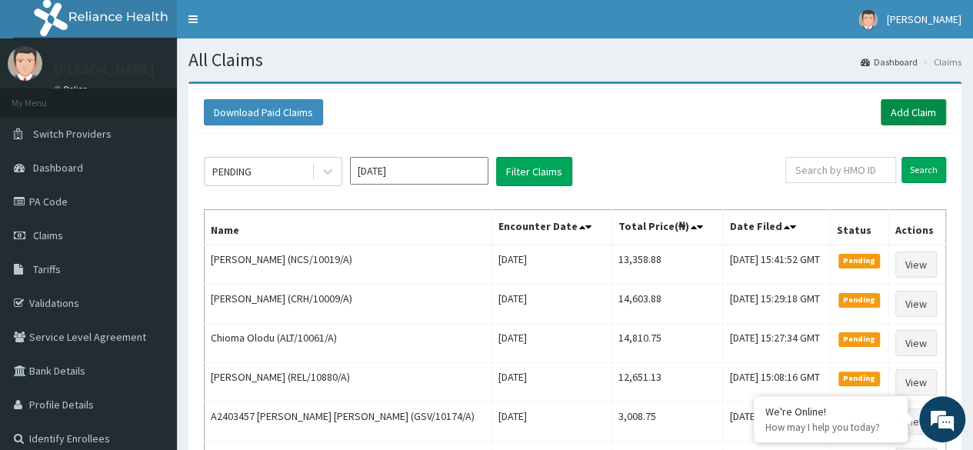
click at [900, 118] on link "Add Claim" at bounding box center [912, 112] width 65 height 26
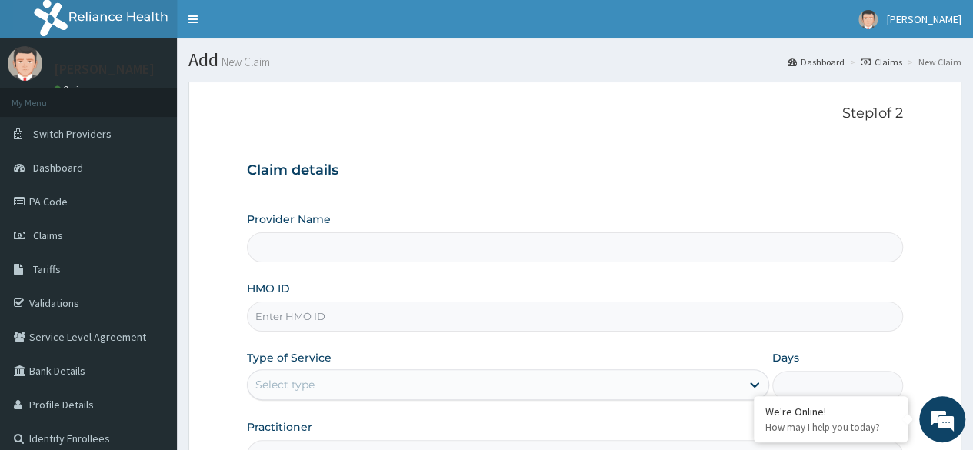
click at [358, 309] on input "HMO ID" at bounding box center [575, 316] width 656 height 30
type input "Reliance Family Clinics (RFC) - Ajah"
paste input "NCS/10019/A"
type input "NCS/10019/A"
click at [311, 379] on div "Select type" at bounding box center [284, 384] width 59 height 15
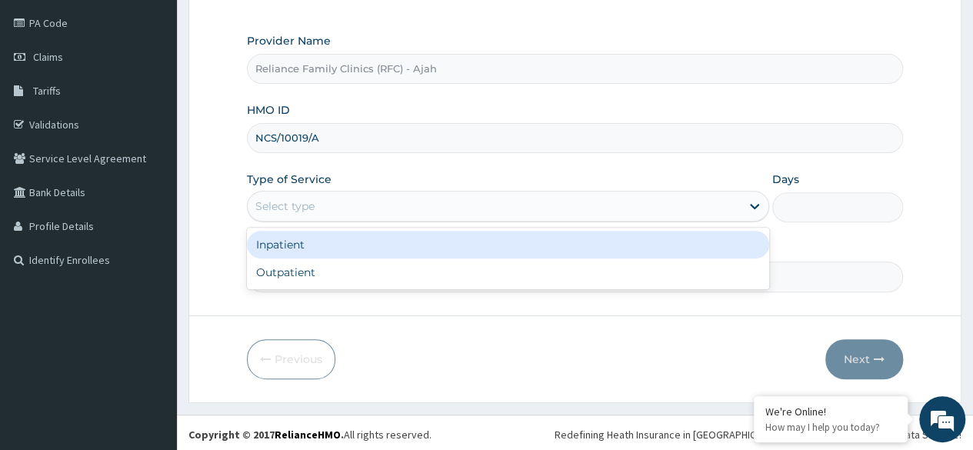
scroll to position [177, 0]
click at [355, 268] on div "Outpatient" at bounding box center [508, 274] width 522 height 28
type input "1"
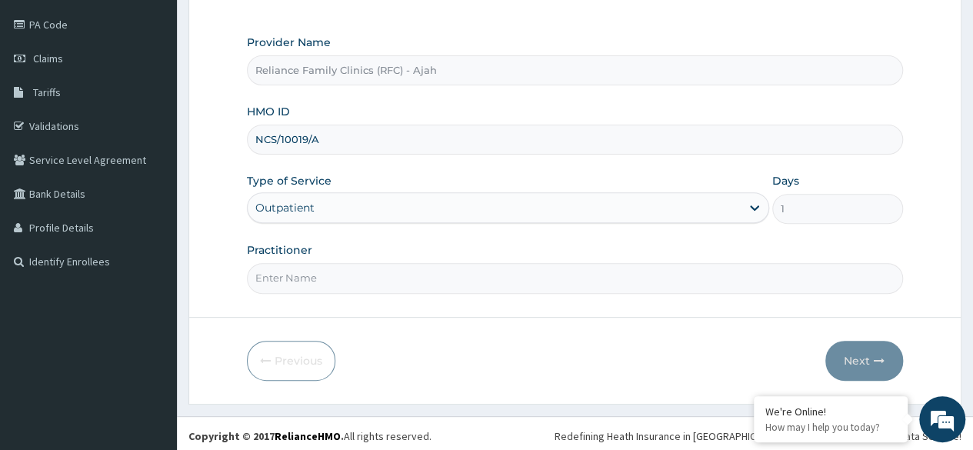
click at [390, 278] on input "Practitioner" at bounding box center [575, 278] width 656 height 30
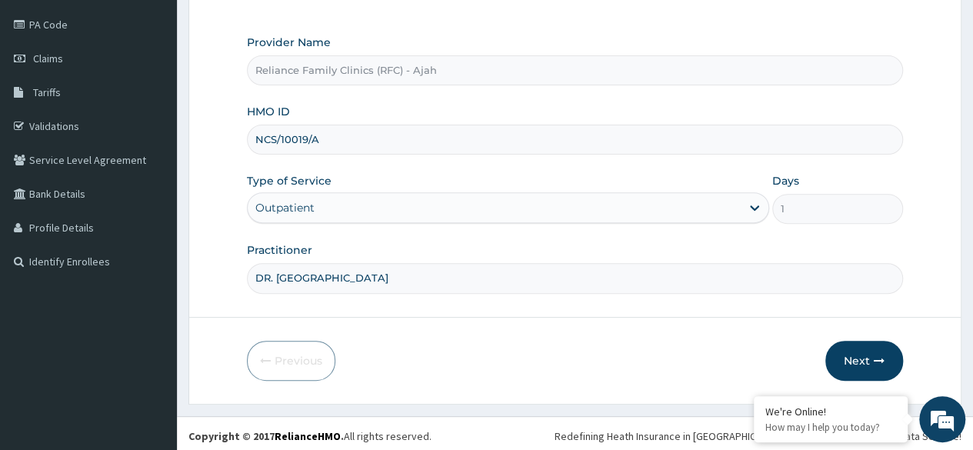
type input "DR. LOCUM"
click at [874, 365] on button "Next" at bounding box center [864, 361] width 78 height 40
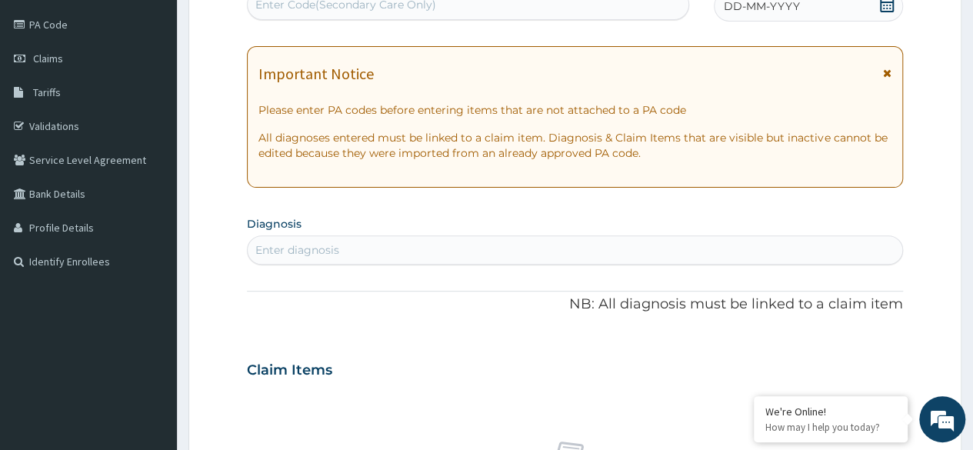
scroll to position [174, 0]
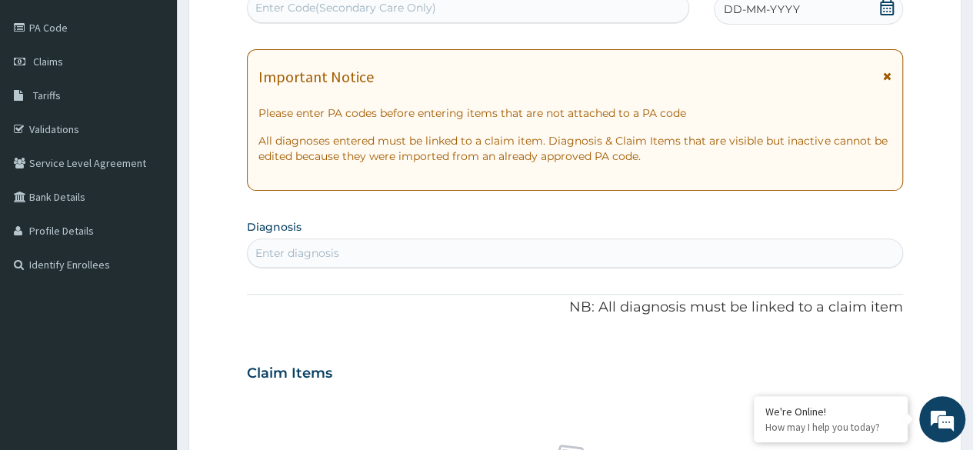
click at [511, 11] on div "Enter Code(Secondary Care Only)" at bounding box center [468, 7] width 440 height 25
paste input "PA/20F05E"
type input "PA/20F05E"
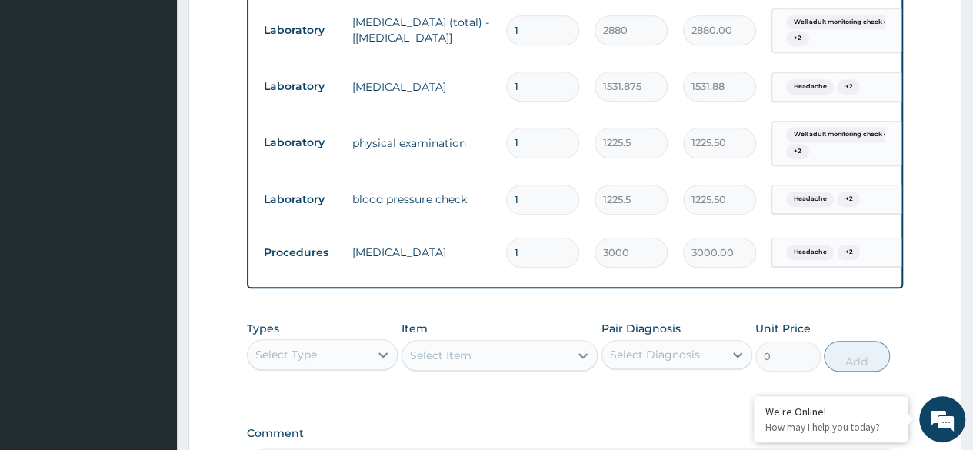
scroll to position [0, 115]
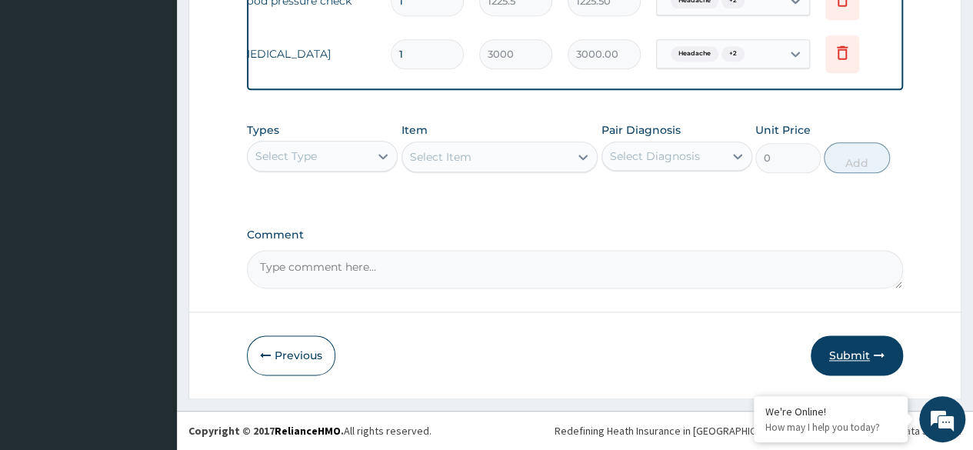
click at [879, 358] on icon "button" at bounding box center [879, 355] width 11 height 11
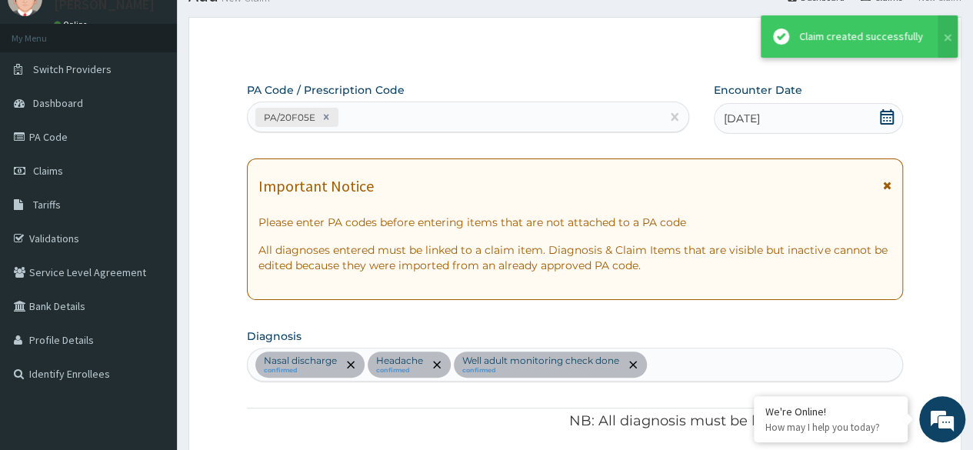
scroll to position [927, 0]
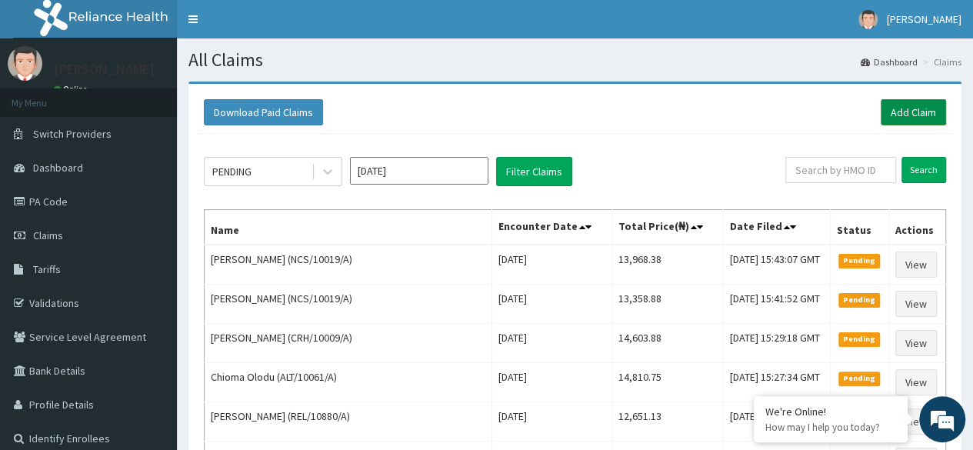
click at [910, 111] on link "Add Claim" at bounding box center [912, 112] width 65 height 26
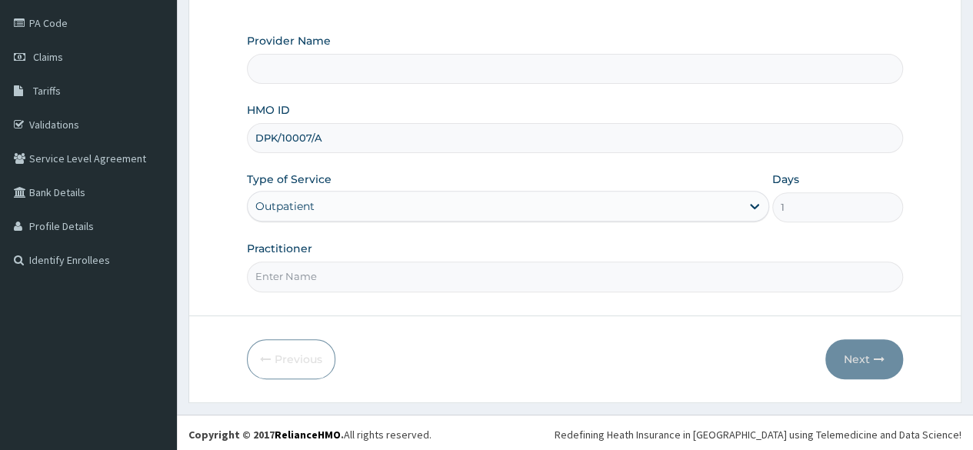
scroll to position [176, 0]
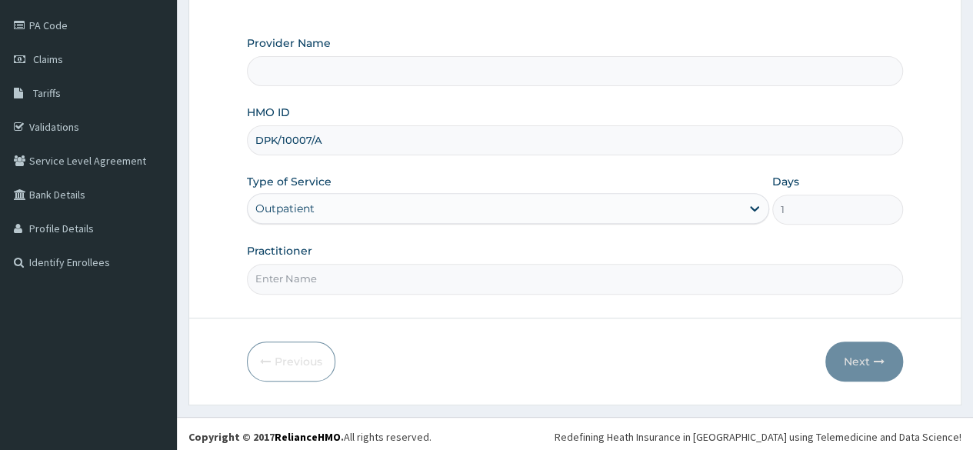
click at [518, 282] on input "Practitioner" at bounding box center [575, 279] width 656 height 30
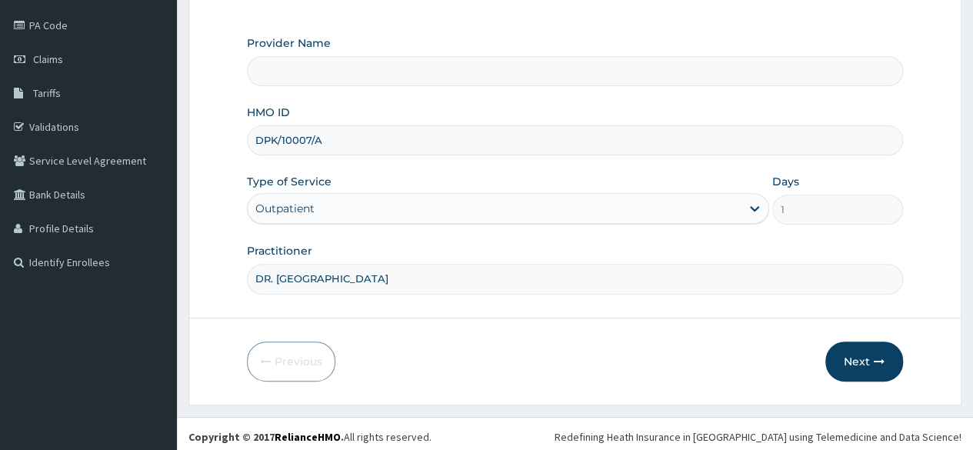
type input "DR. LOCUM"
type input "Reliance Family Clinics (RFC) - Ajah"
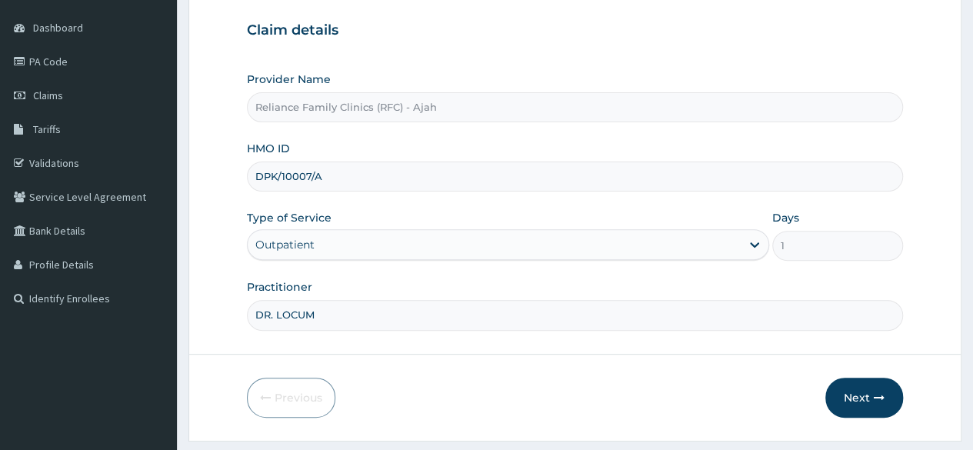
scroll to position [178, 0]
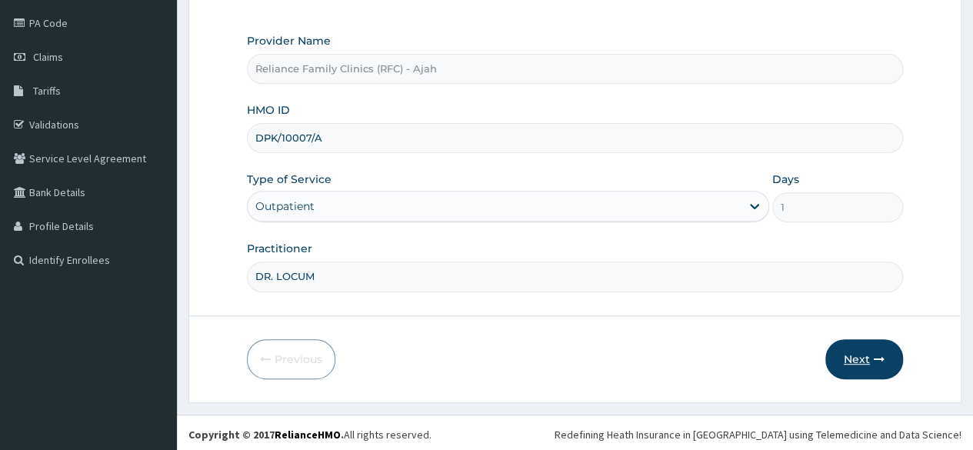
type input "DR. LOCUM"
click at [868, 358] on button "Next" at bounding box center [864, 359] width 78 height 40
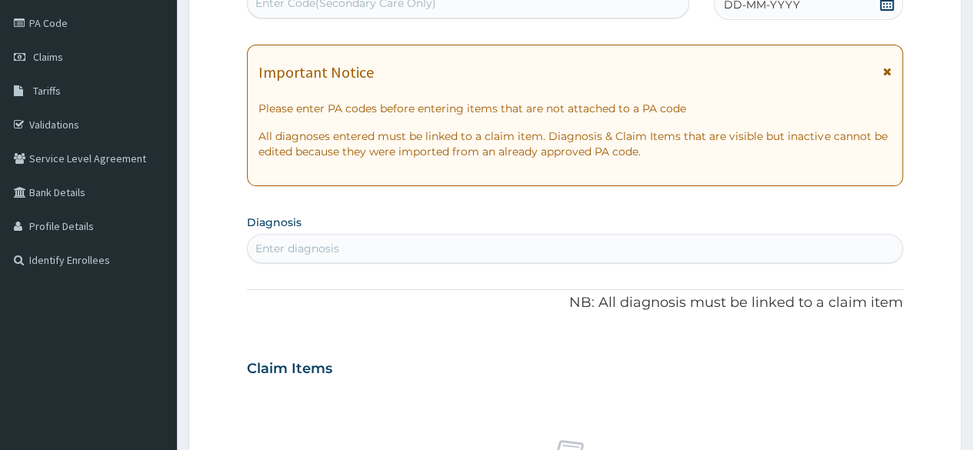
click at [773, 13] on div "DD-MM-YYYY" at bounding box center [808, 4] width 189 height 31
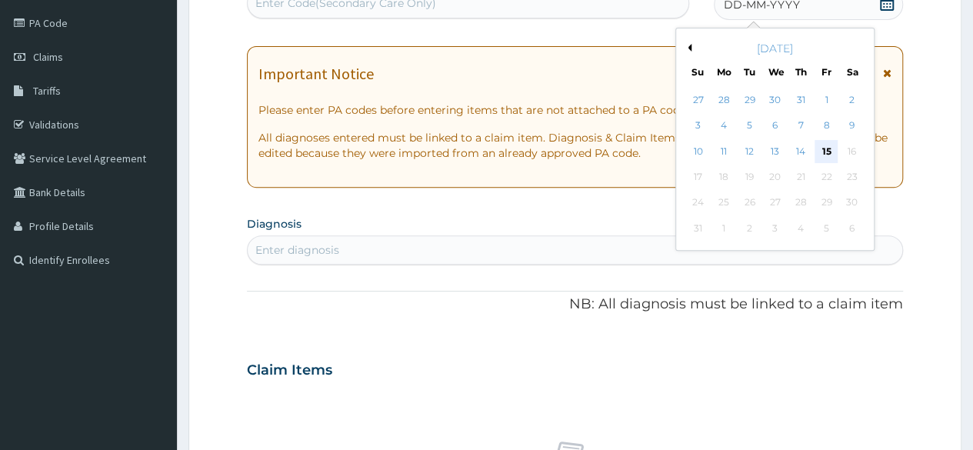
click at [824, 145] on div "15" at bounding box center [825, 151] width 23 height 23
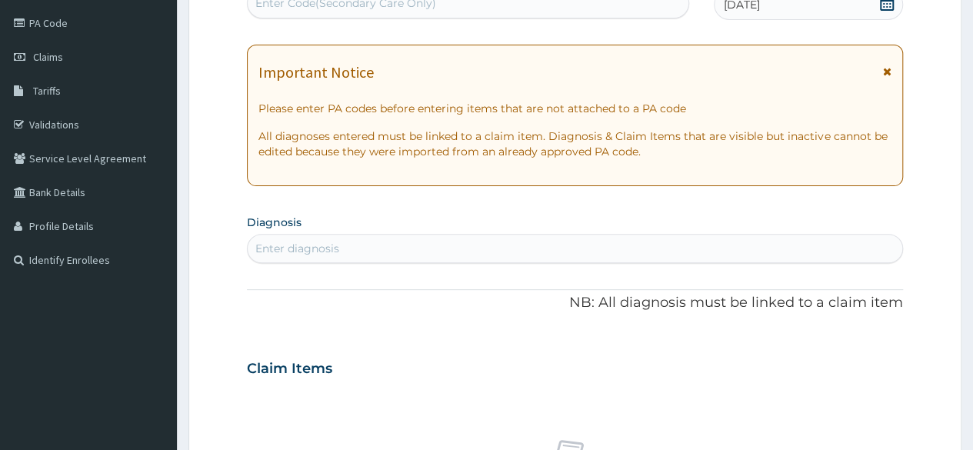
scroll to position [174, 0]
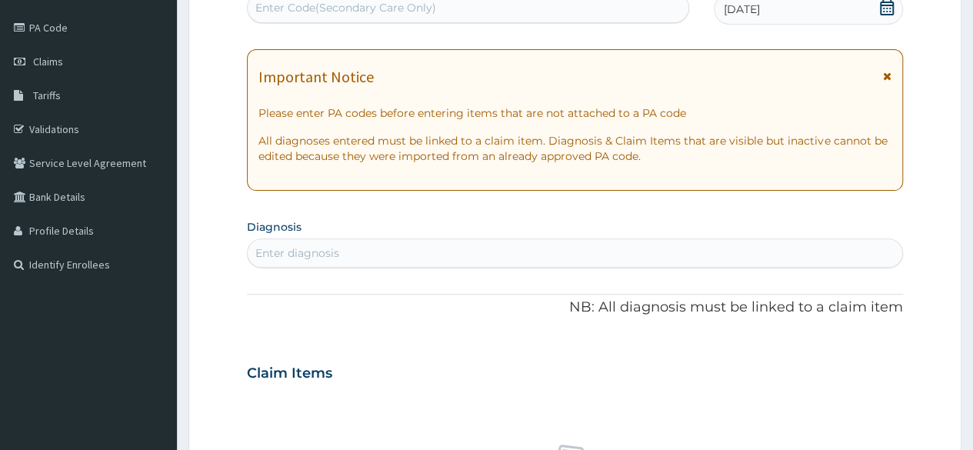
click at [433, 5] on div "Enter Code(Secondary Care Only)" at bounding box center [345, 7] width 181 height 15
click at [372, 9] on div "Enter Code(Secondary Care Only)" at bounding box center [345, 7] width 181 height 15
paste input "PA/770EC7"
type input "PA/770EC7"
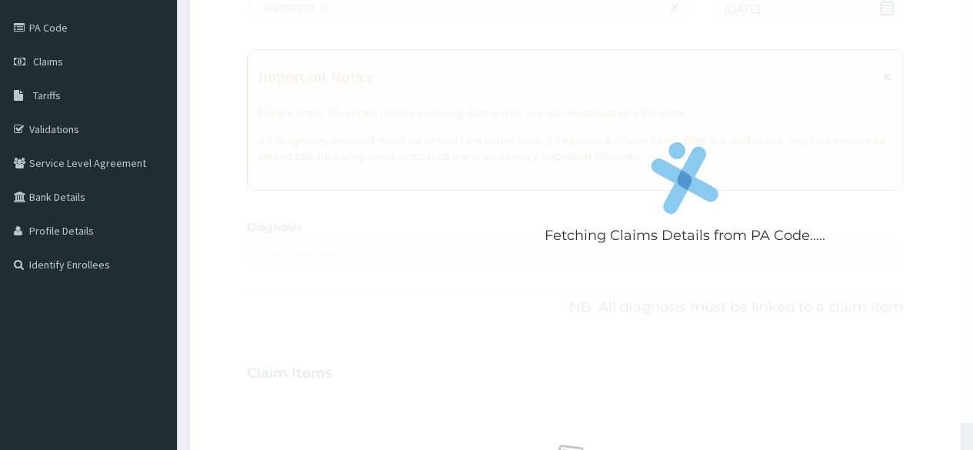
scroll to position [594, 0]
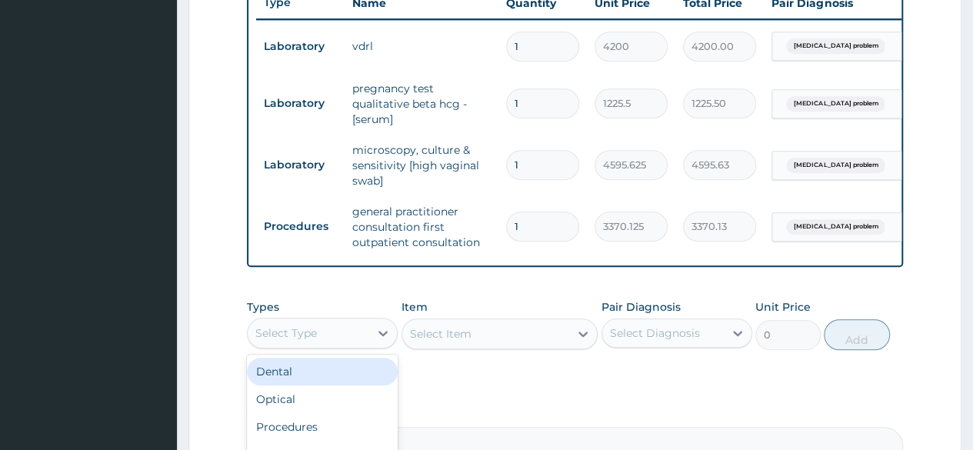
click at [361, 345] on div "Select Type" at bounding box center [308, 333] width 121 height 25
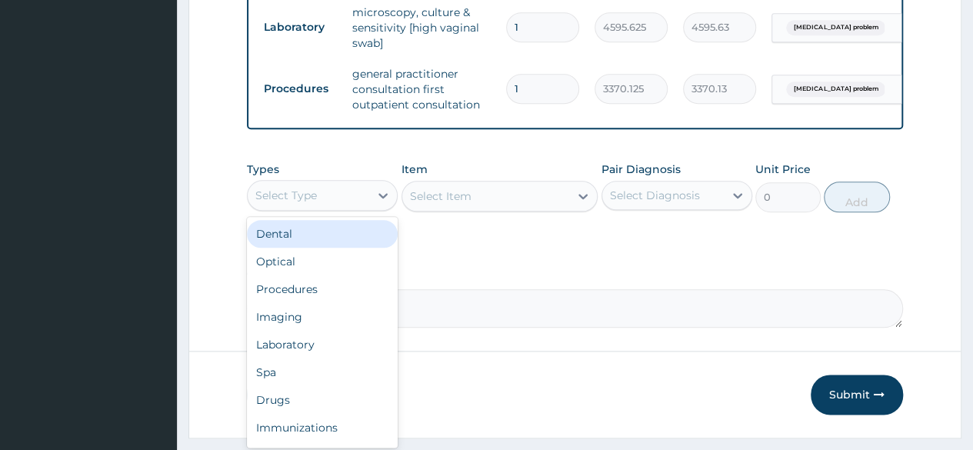
scroll to position [780, 0]
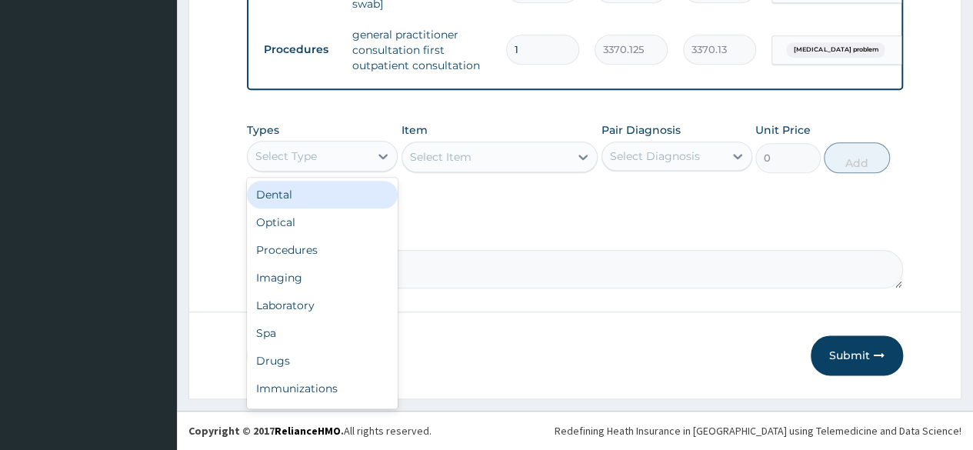
click at [315, 251] on div "Procedures" at bounding box center [322, 250] width 151 height 28
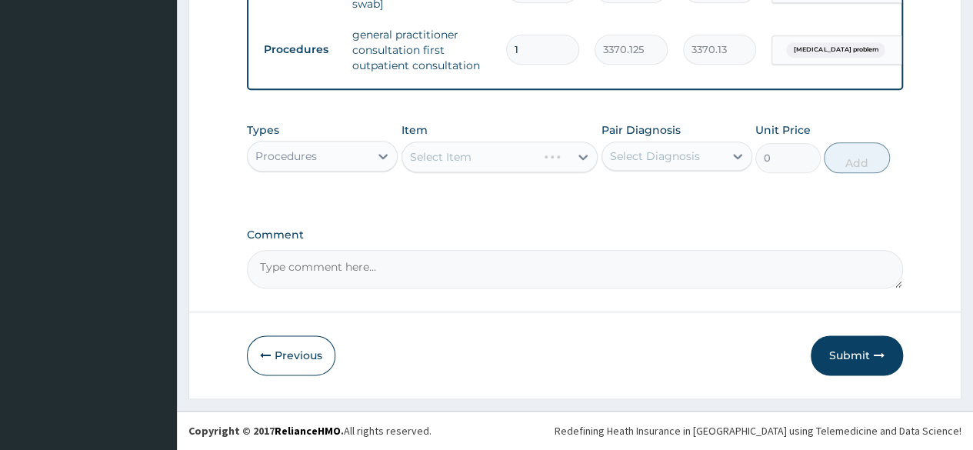
click at [467, 164] on div "Select Item" at bounding box center [499, 156] width 197 height 31
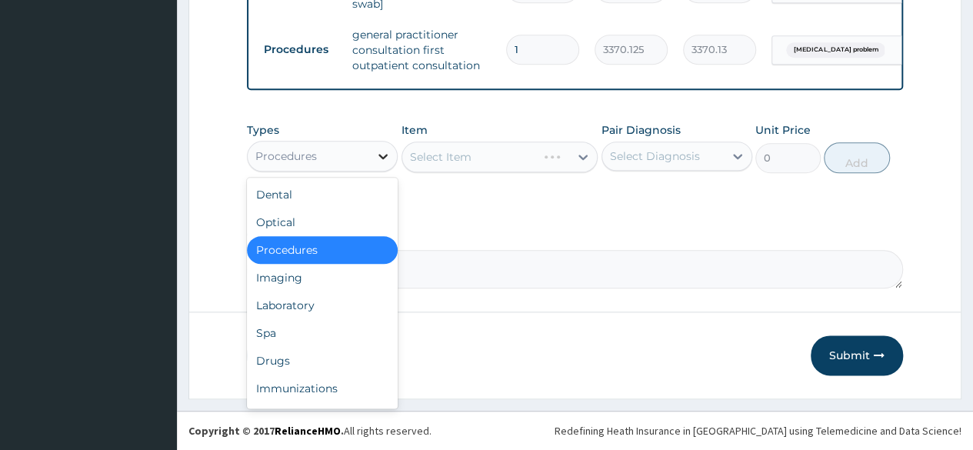
click at [378, 159] on icon at bounding box center [382, 155] width 15 height 15
click at [348, 308] on div "Laboratory" at bounding box center [322, 305] width 151 height 28
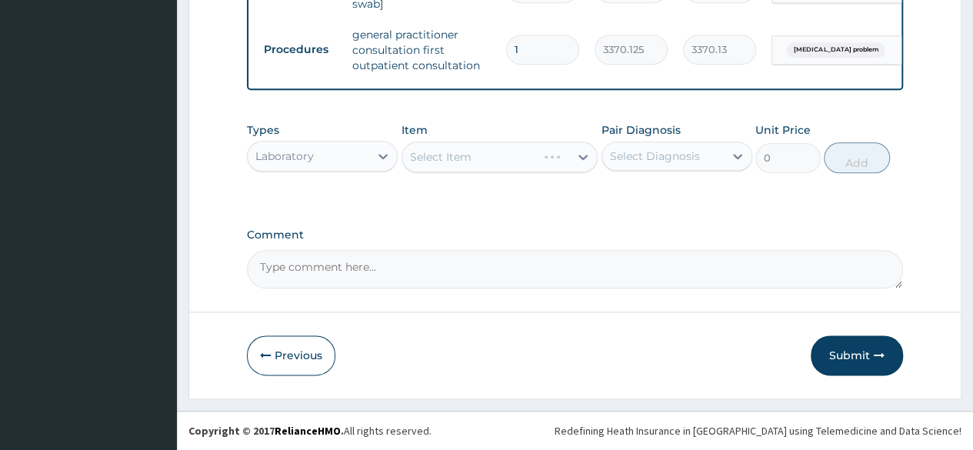
click at [488, 162] on div "Select Item" at bounding box center [499, 156] width 197 height 31
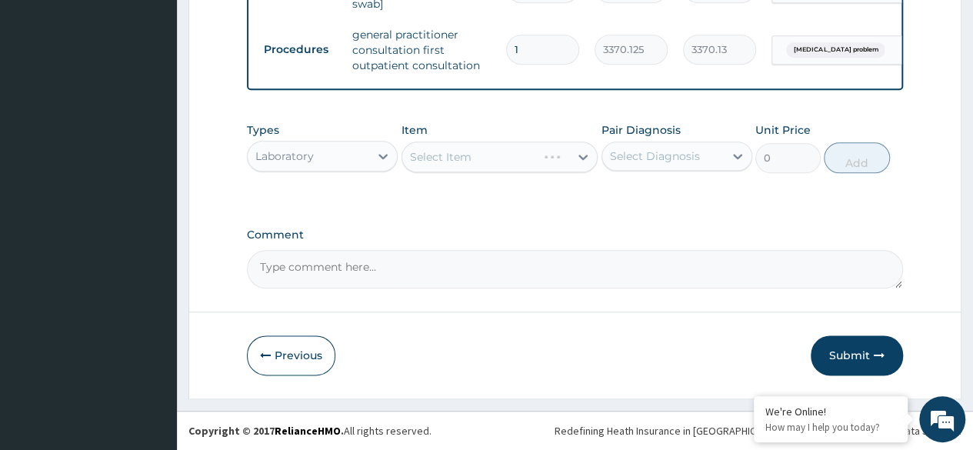
scroll to position [0, 0]
click at [654, 163] on div "Select Diagnosis" at bounding box center [655, 155] width 90 height 15
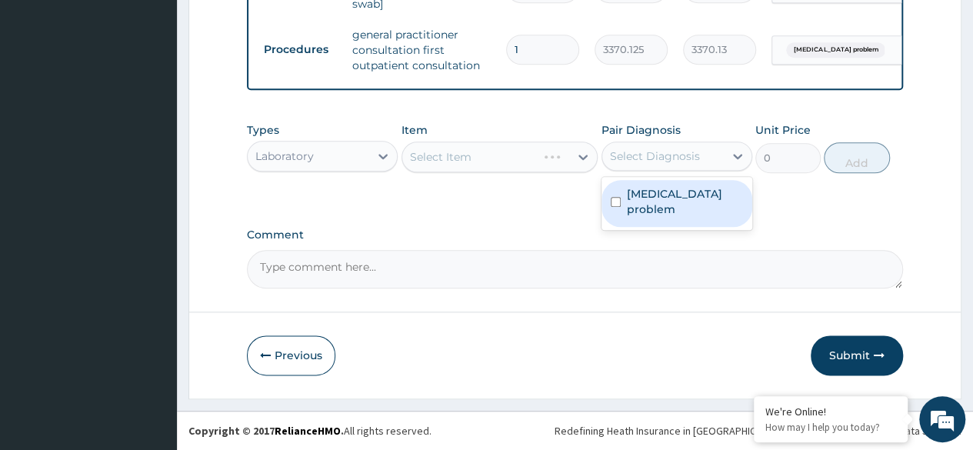
click at [634, 208] on label "Vaginal discharge problem" at bounding box center [685, 201] width 116 height 31
checkbox input "true"
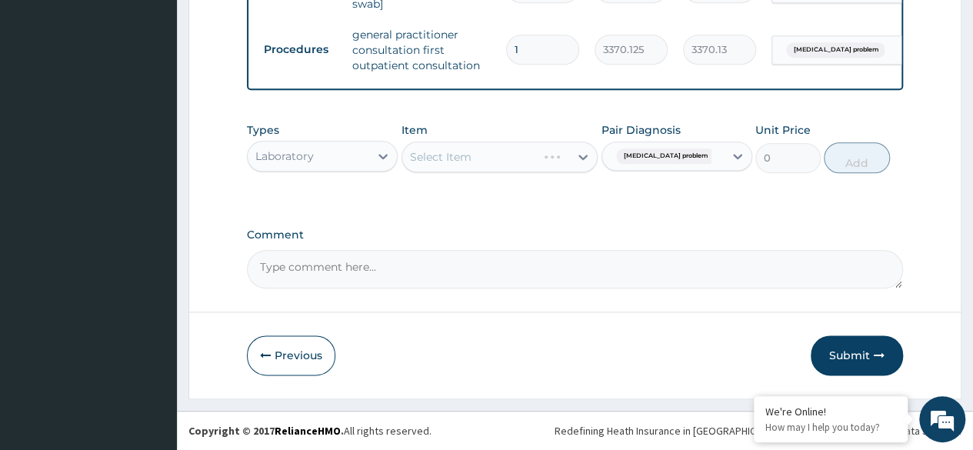
click at [518, 161] on div "Select Item" at bounding box center [499, 156] width 197 height 31
click at [361, 158] on div "Laboratory" at bounding box center [308, 156] width 121 height 25
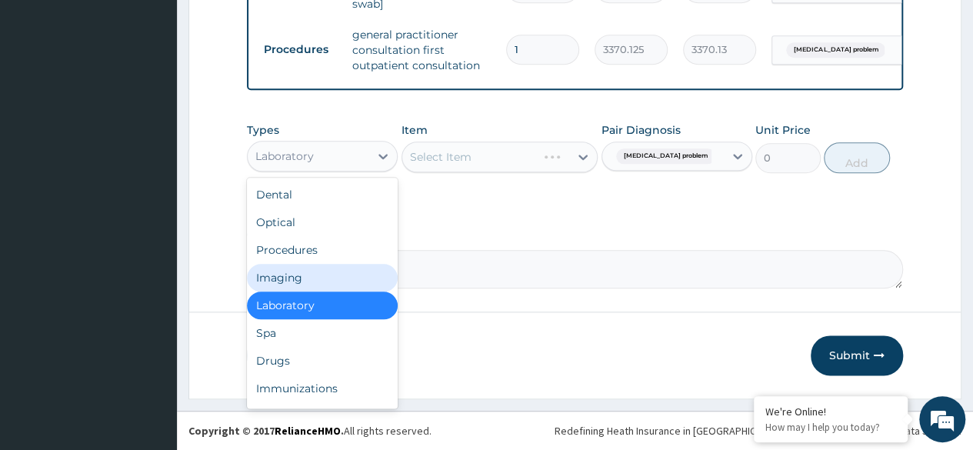
drag, startPoint x: 335, startPoint y: 270, endPoint x: 343, endPoint y: 285, distance: 17.6
click at [343, 285] on div "Imaging" at bounding box center [322, 278] width 151 height 28
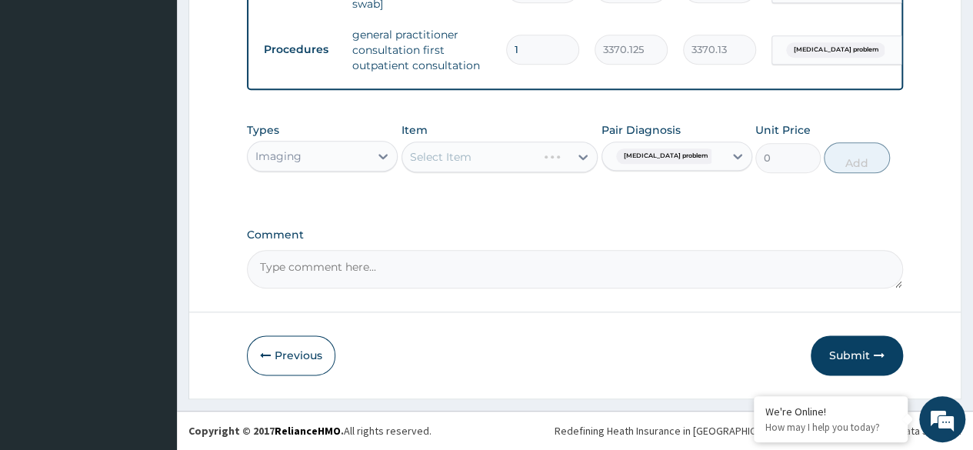
click at [343, 285] on textarea "Comment" at bounding box center [575, 269] width 656 height 38
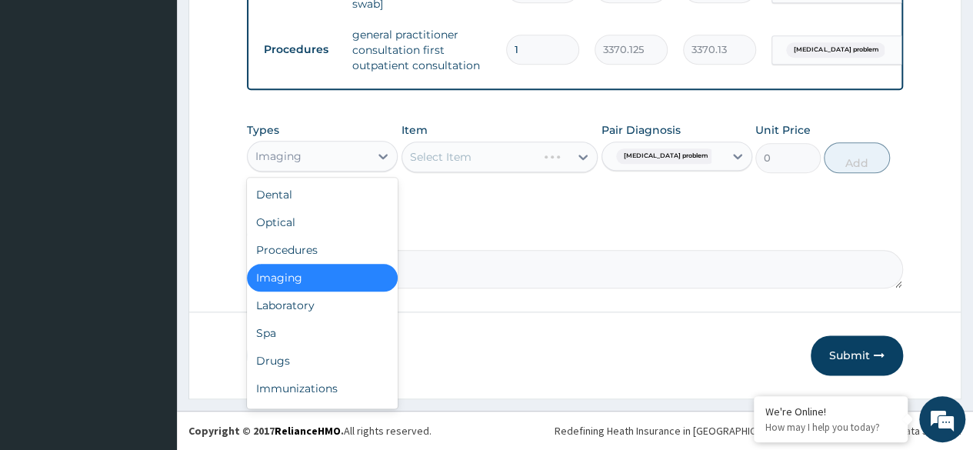
click at [359, 170] on div "Imaging" at bounding box center [322, 156] width 151 height 31
click at [338, 309] on div "Laboratory" at bounding box center [322, 305] width 151 height 28
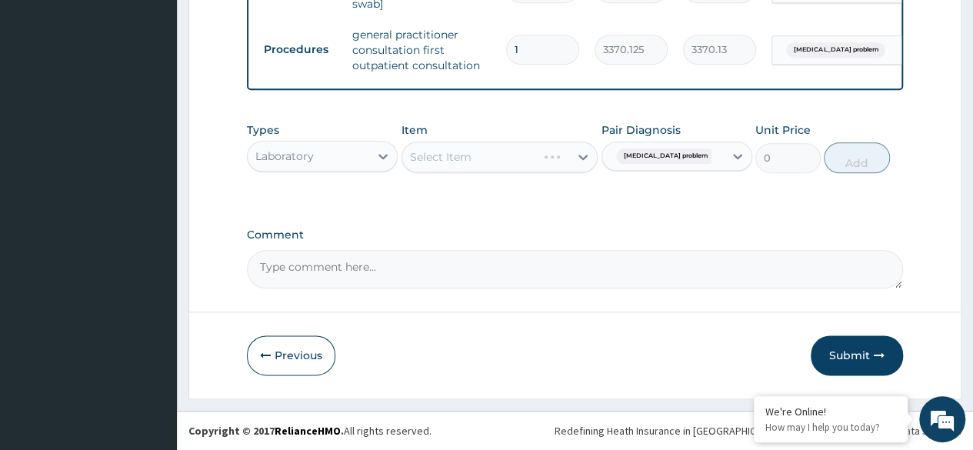
click at [552, 156] on div "Select Item" at bounding box center [499, 156] width 197 height 31
click at [325, 344] on button "Previous" at bounding box center [291, 355] width 88 height 40
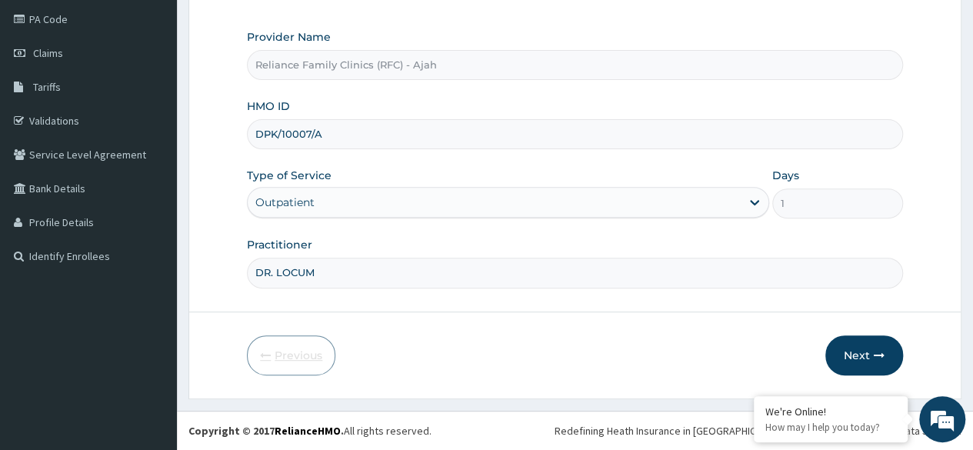
scroll to position [178, 0]
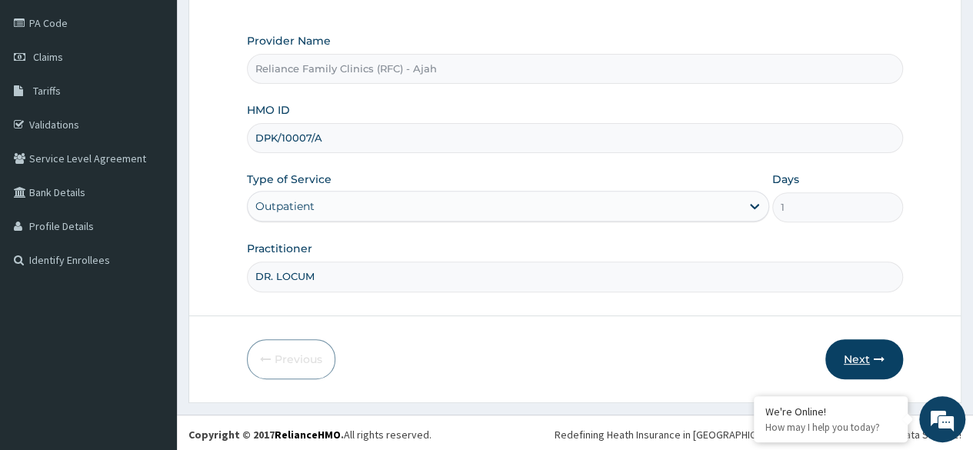
click at [856, 358] on button "Next" at bounding box center [864, 359] width 78 height 40
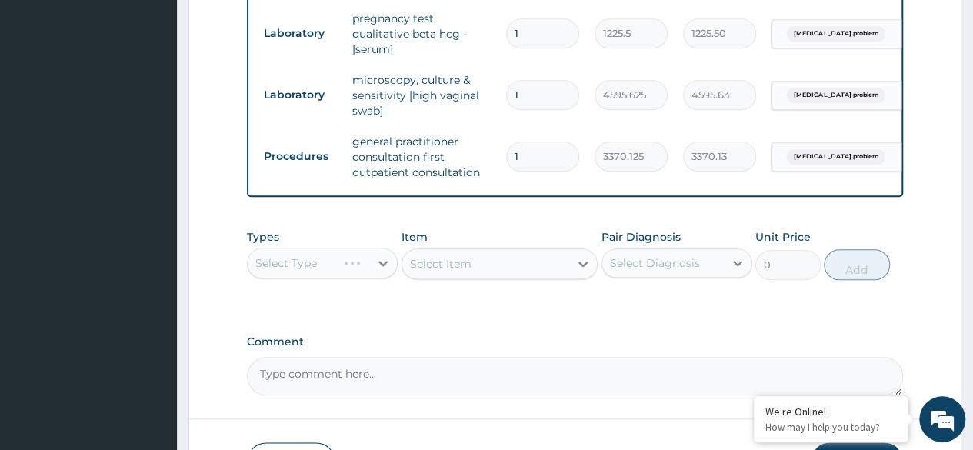
scroll to position [780, 0]
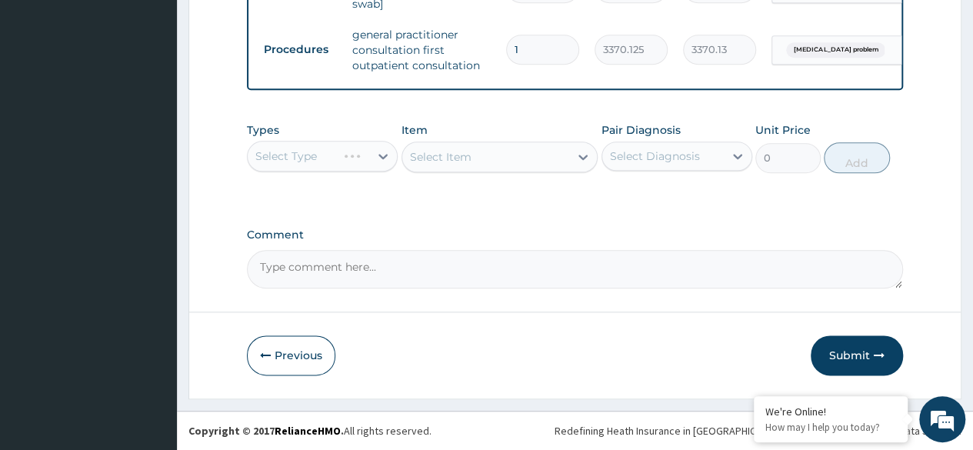
click at [352, 158] on div "Select Type" at bounding box center [322, 156] width 151 height 31
click at [352, 151] on div "Select Type" at bounding box center [322, 156] width 151 height 31
click at [386, 153] on div "Select Type" at bounding box center [322, 156] width 151 height 31
click at [555, 229] on label "Comment" at bounding box center [575, 234] width 656 height 13
click at [555, 250] on textarea "Comment" at bounding box center [575, 269] width 656 height 38
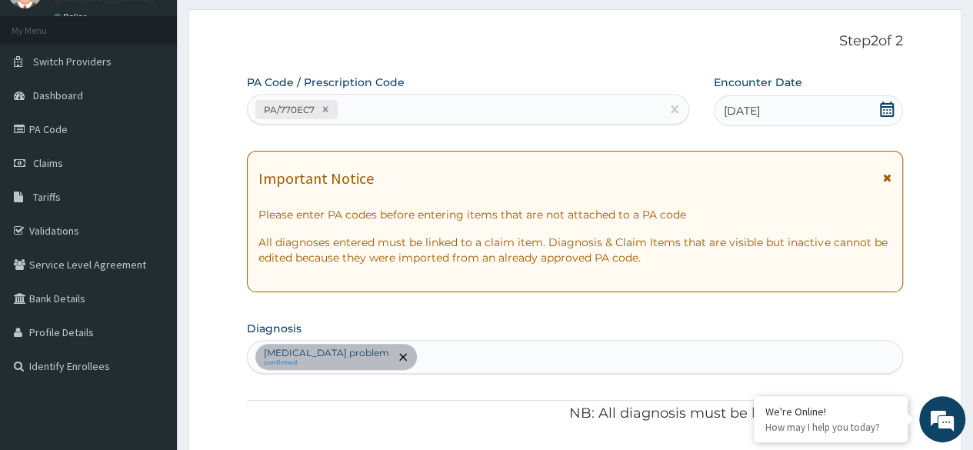
scroll to position [0, 0]
